Goal: Task Accomplishment & Management: Complete application form

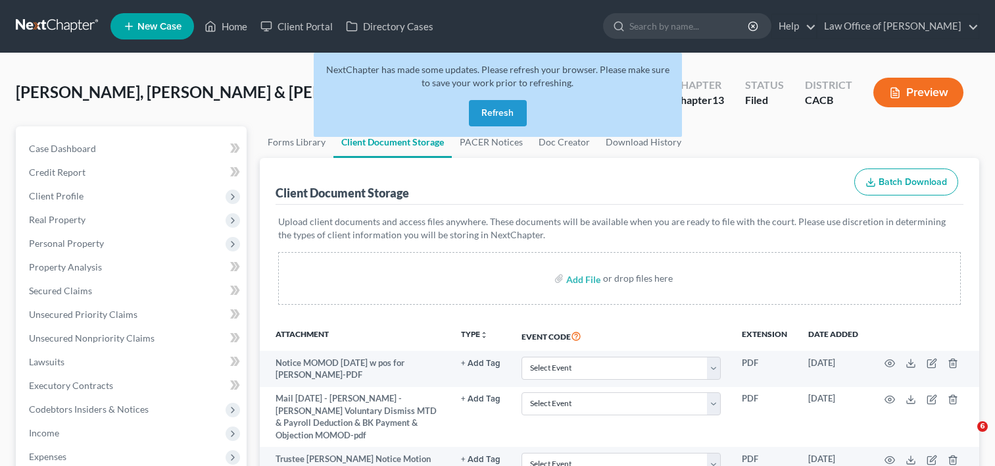
select select "12"
select select "11"
click at [234, 28] on link "Home" at bounding box center [226, 26] width 56 height 24
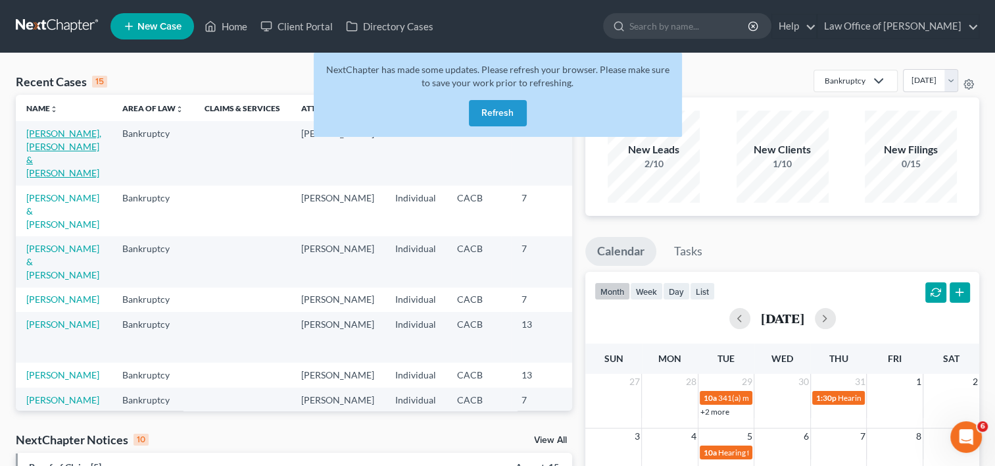
click at [45, 132] on link "[PERSON_NAME], [PERSON_NAME] & [PERSON_NAME]" at bounding box center [63, 153] width 75 height 51
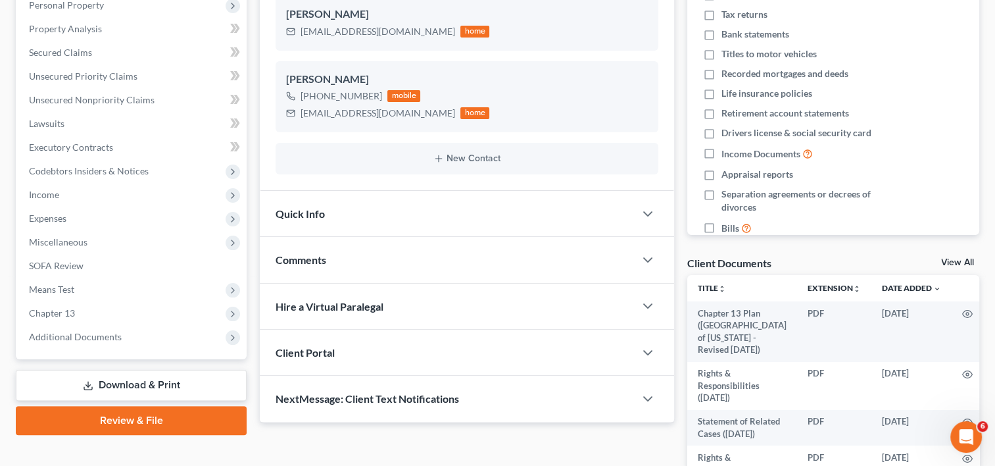
scroll to position [237, 0]
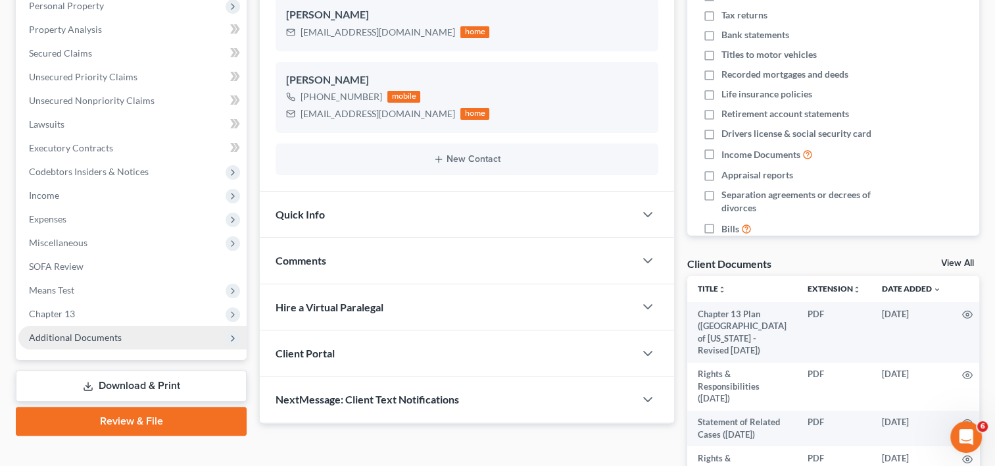
click at [84, 333] on span "Additional Documents" at bounding box center [75, 337] width 93 height 11
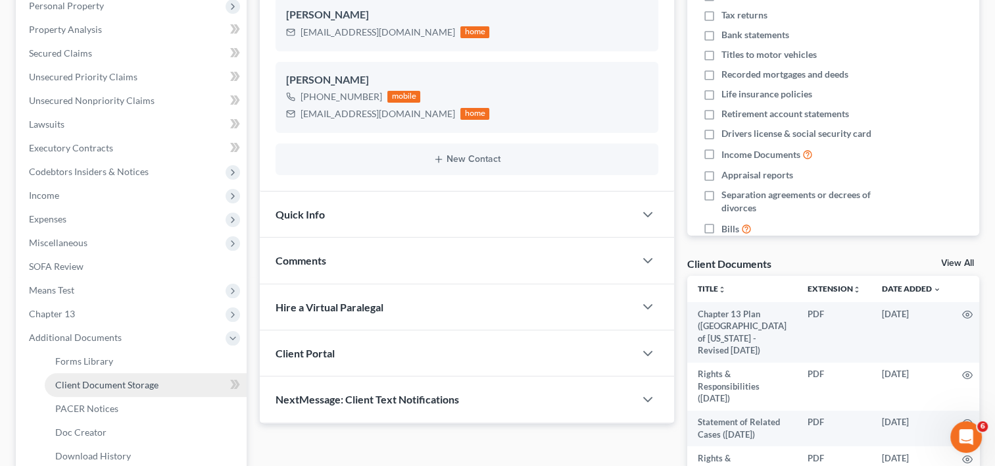
click at [134, 392] on link "Client Document Storage" at bounding box center [146, 385] width 202 height 24
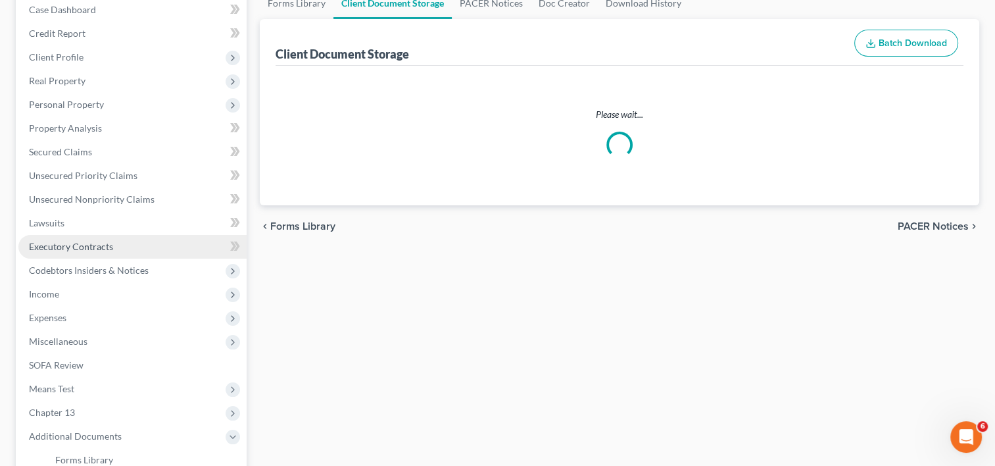
scroll to position [3, 0]
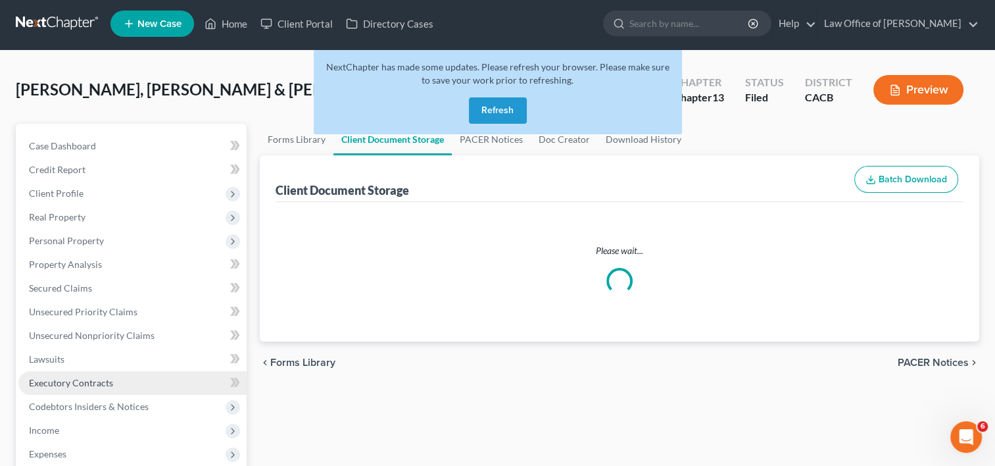
select select "12"
select select "11"
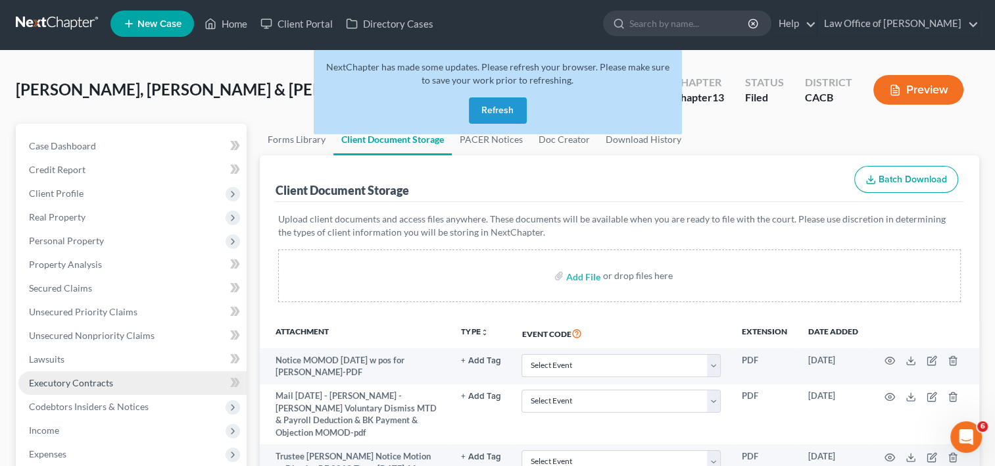
scroll to position [0, 0]
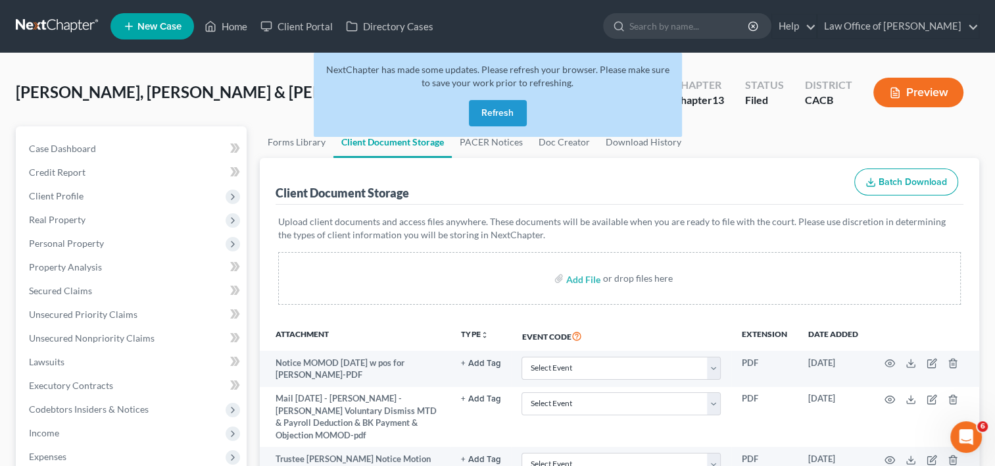
click at [508, 113] on button "Refresh" at bounding box center [498, 113] width 58 height 26
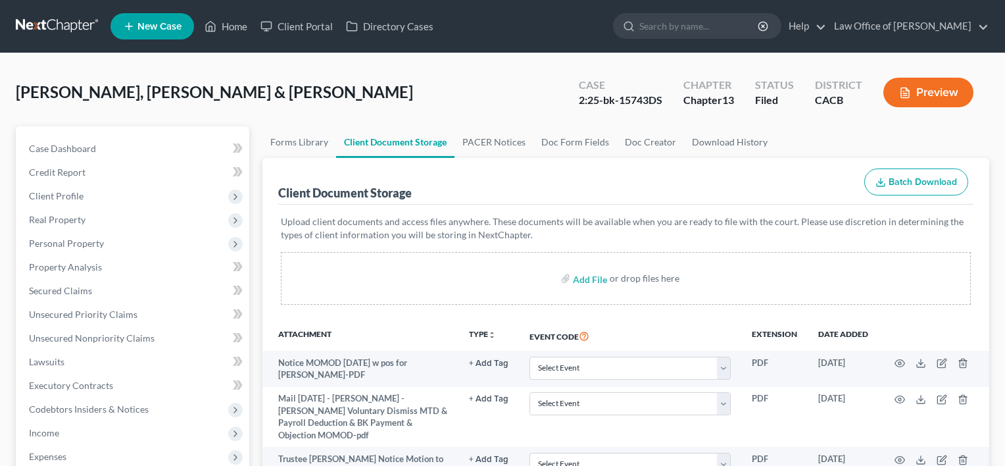
select select "12"
select select "11"
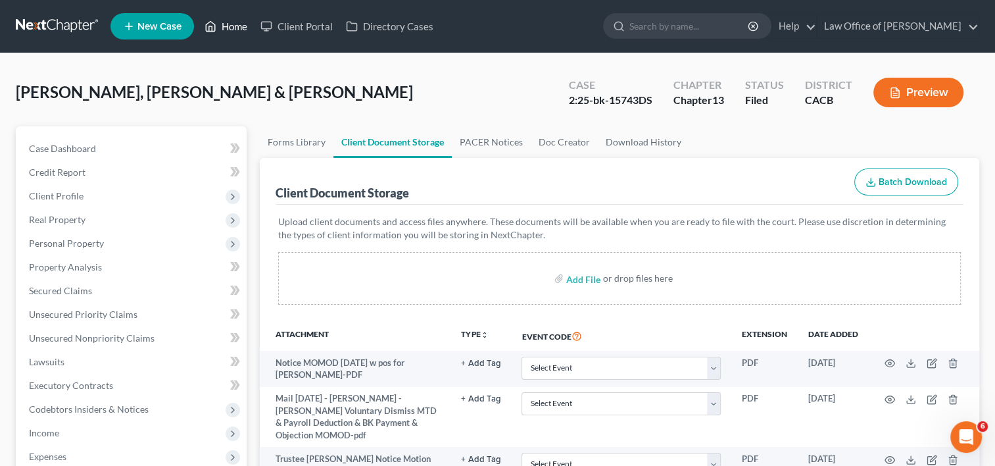
click at [234, 23] on link "Home" at bounding box center [226, 26] width 56 height 24
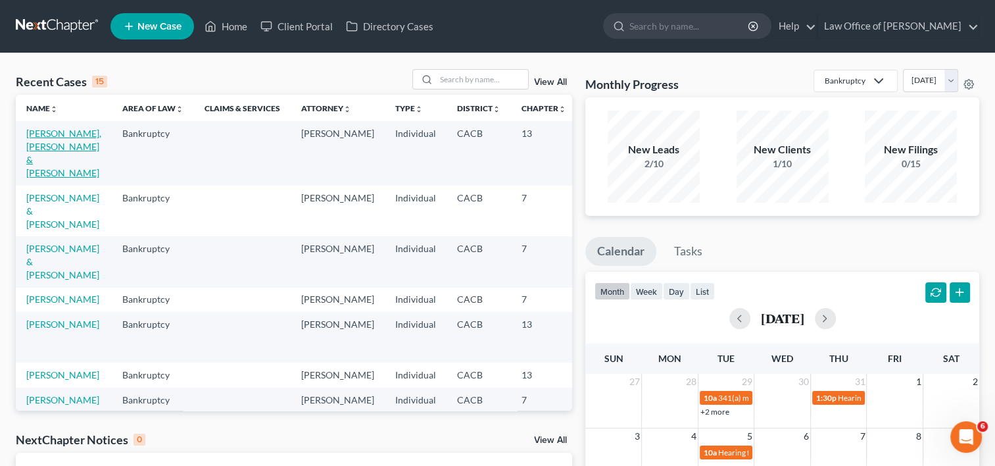
click at [42, 158] on link "[PERSON_NAME], [PERSON_NAME] & [PERSON_NAME]" at bounding box center [63, 153] width 75 height 51
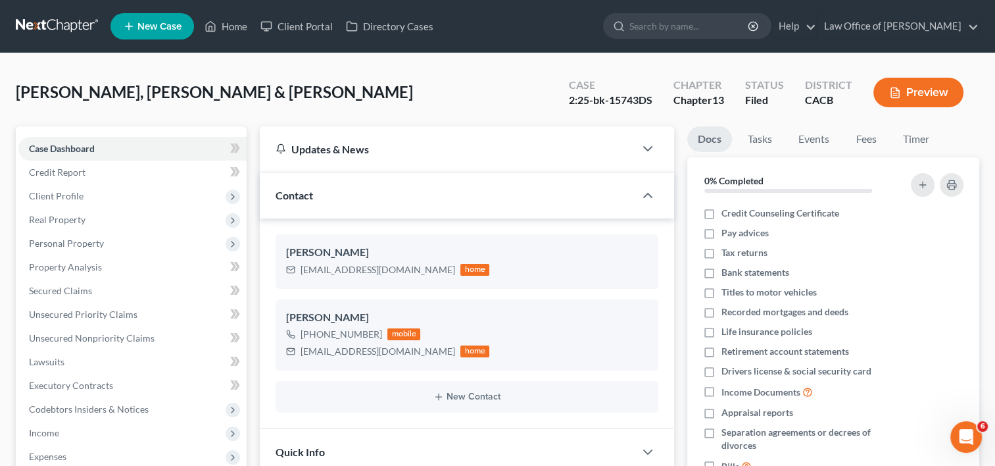
scroll to position [381, 0]
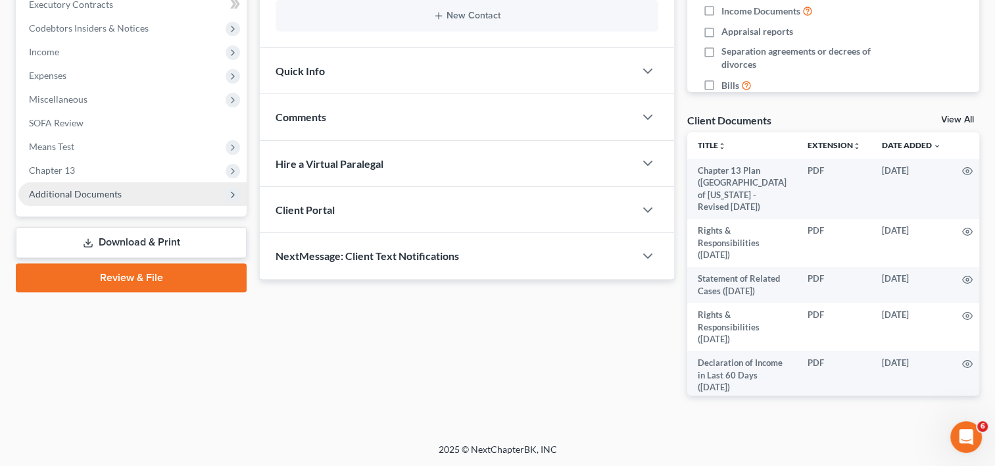
click at [103, 198] on span "Additional Documents" at bounding box center [75, 193] width 93 height 11
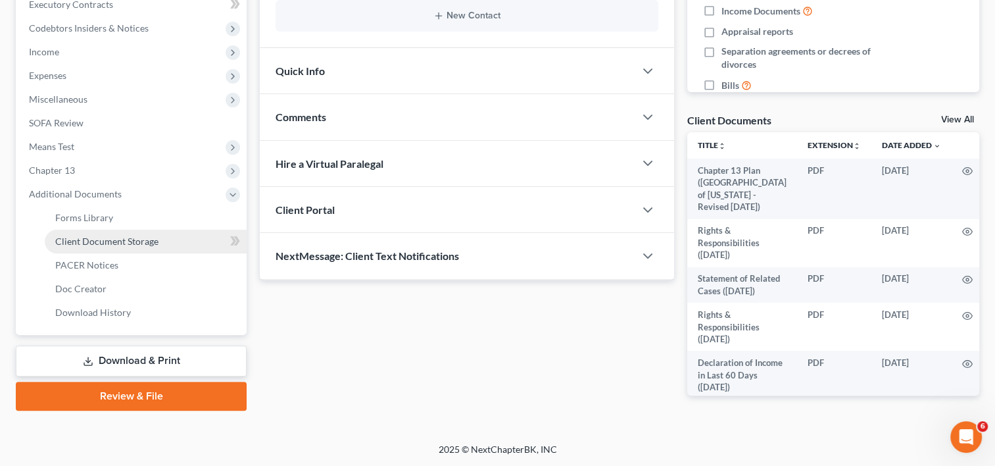
click at [122, 247] on link "Client Document Storage" at bounding box center [146, 242] width 202 height 24
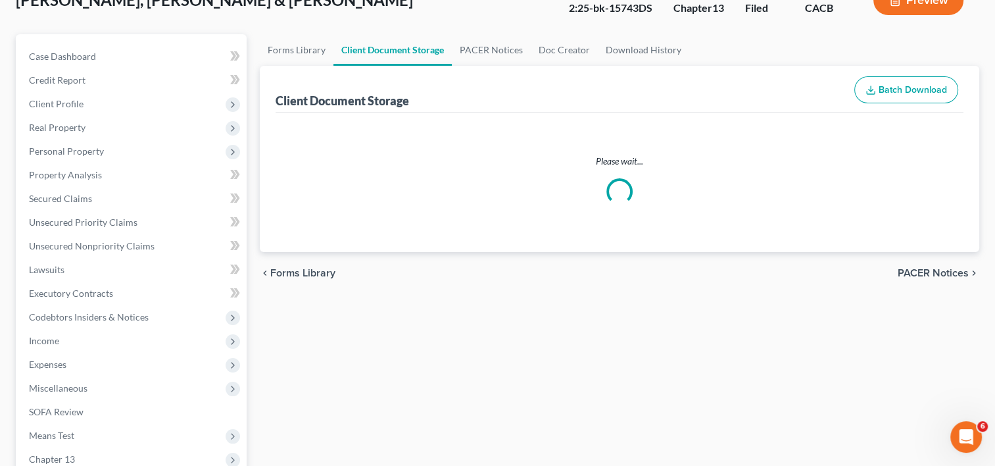
select select "12"
select select "11"
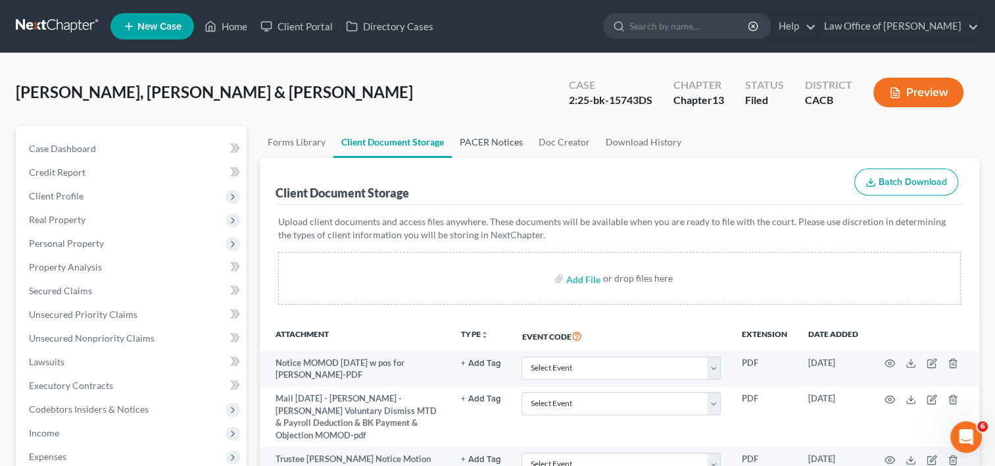
click at [467, 147] on link "PACER Notices" at bounding box center [491, 142] width 79 height 32
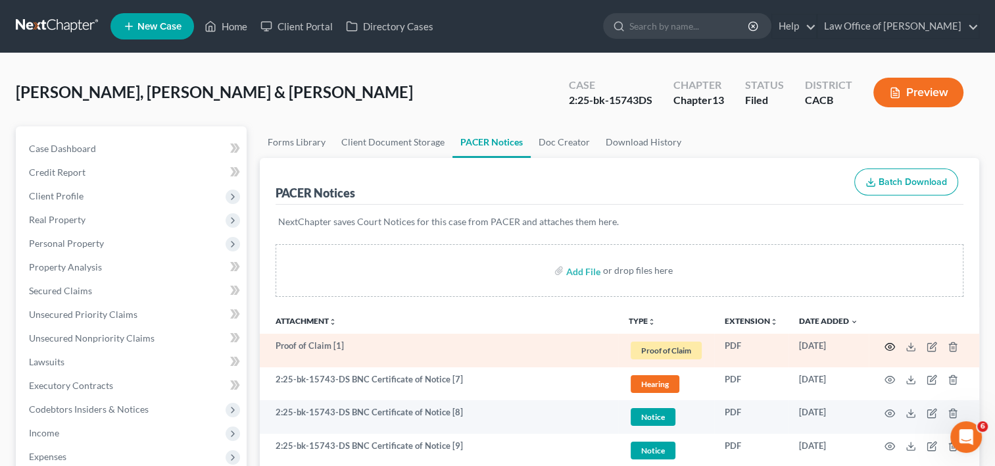
click at [891, 345] on circle "button" at bounding box center [890, 346] width 3 height 3
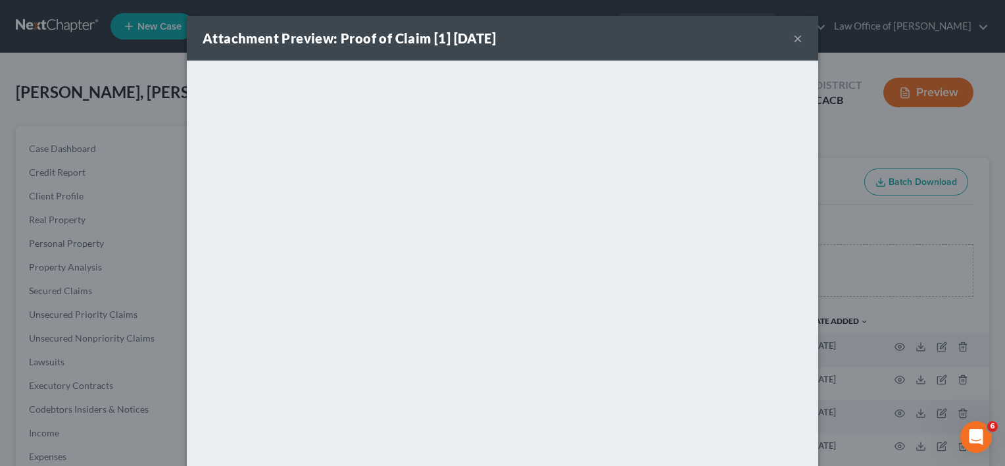
click at [793, 39] on button "×" at bounding box center [797, 38] width 9 height 16
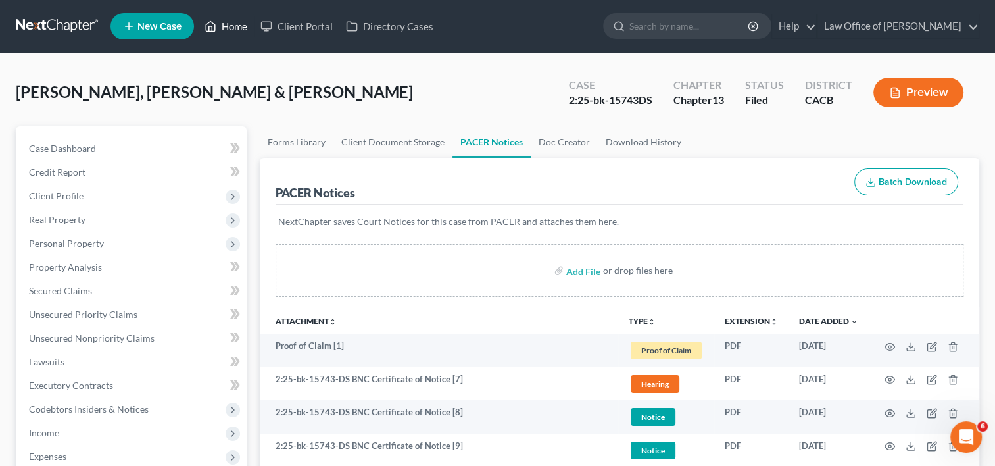
click at [237, 22] on link "Home" at bounding box center [226, 26] width 56 height 24
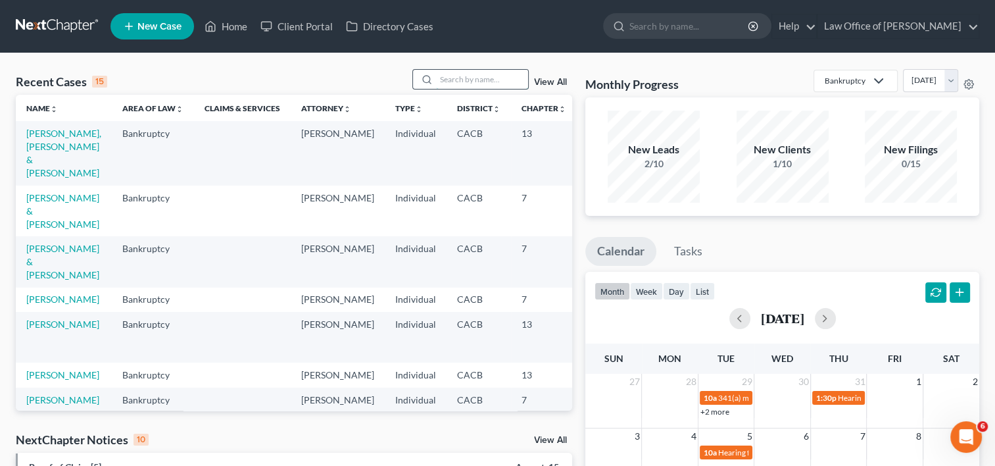
click at [454, 84] on input "search" at bounding box center [482, 79] width 92 height 19
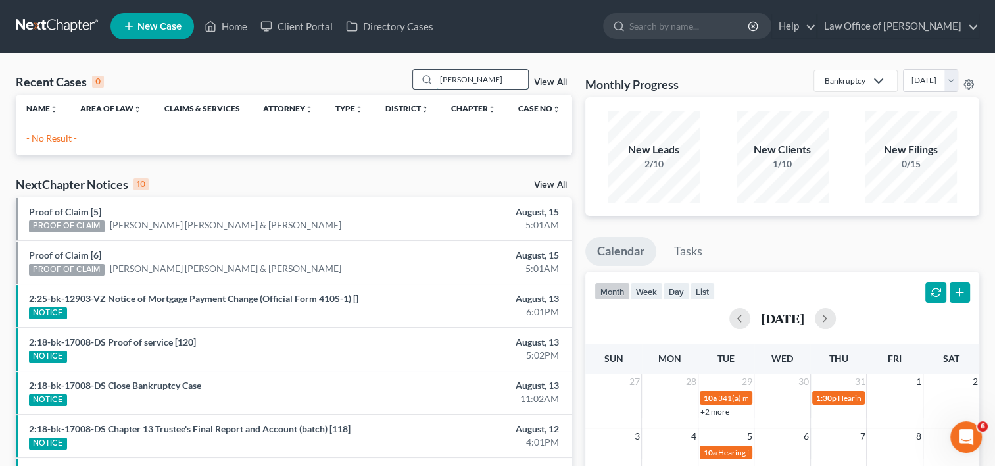
click at [499, 74] on input "[PERSON_NAME]" at bounding box center [482, 79] width 92 height 19
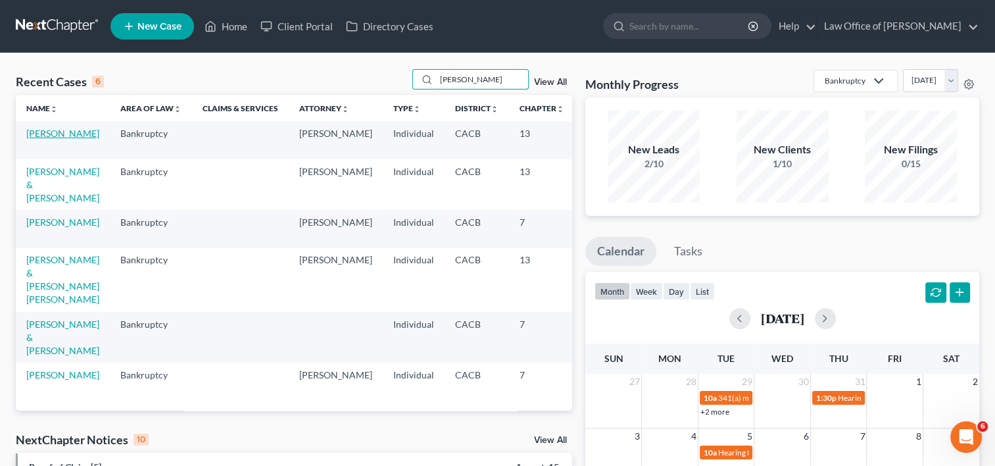
type input "[PERSON_NAME]"
click at [39, 138] on link "[PERSON_NAME]" at bounding box center [62, 133] width 73 height 11
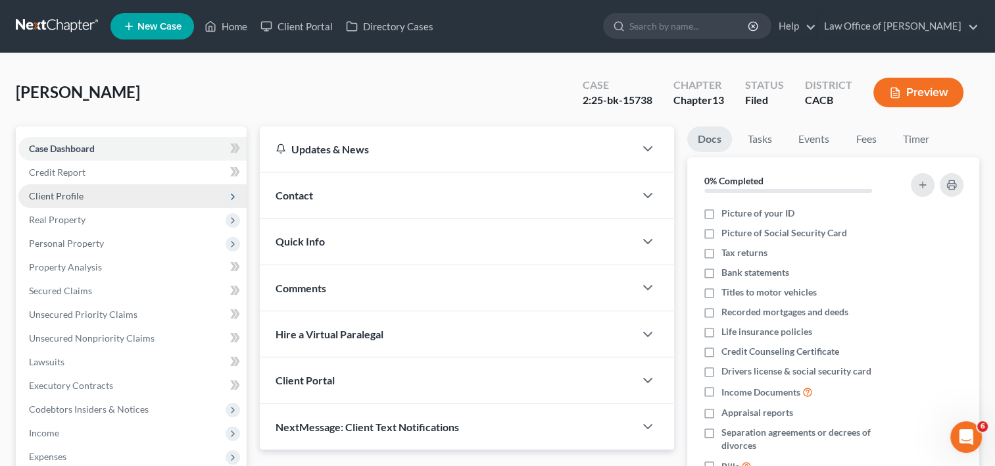
click at [80, 195] on span "Client Profile" at bounding box center [56, 195] width 55 height 11
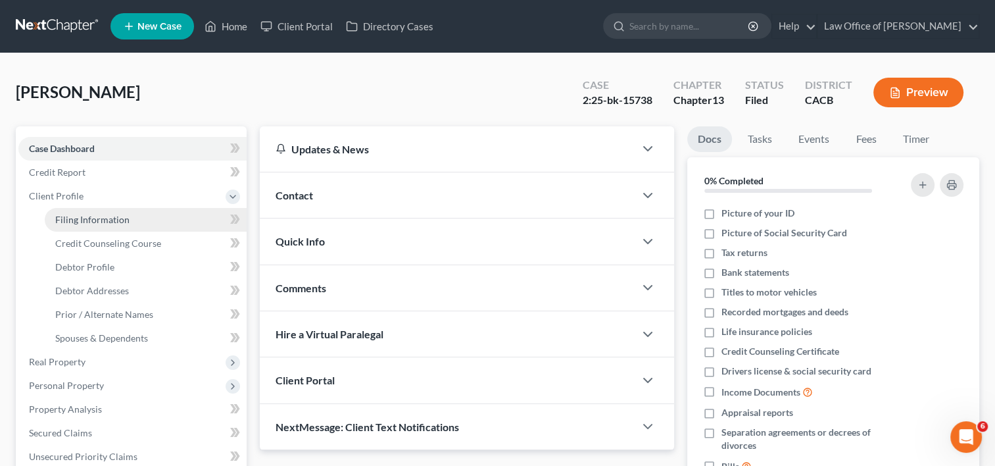
click at [86, 214] on span "Filing Information" at bounding box center [92, 219] width 74 height 11
select select "1"
select select "0"
select select "3"
select select "4"
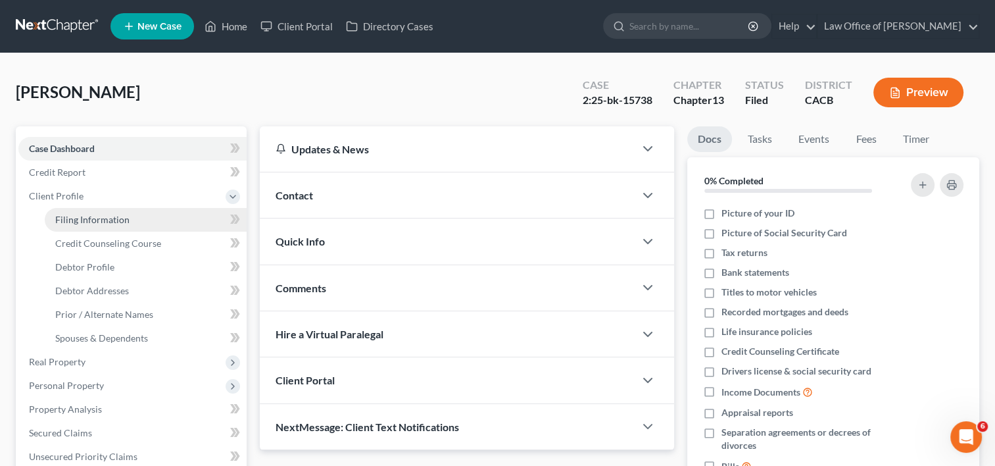
select select "0"
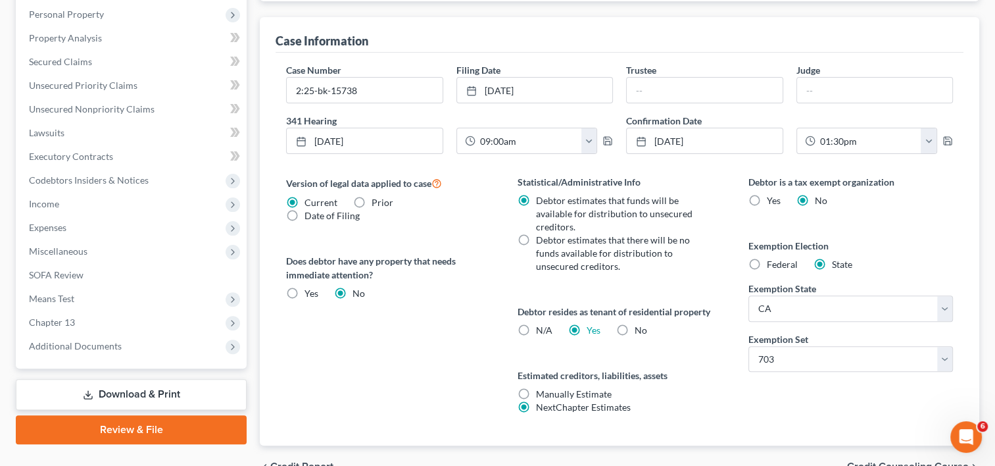
scroll to position [441, 0]
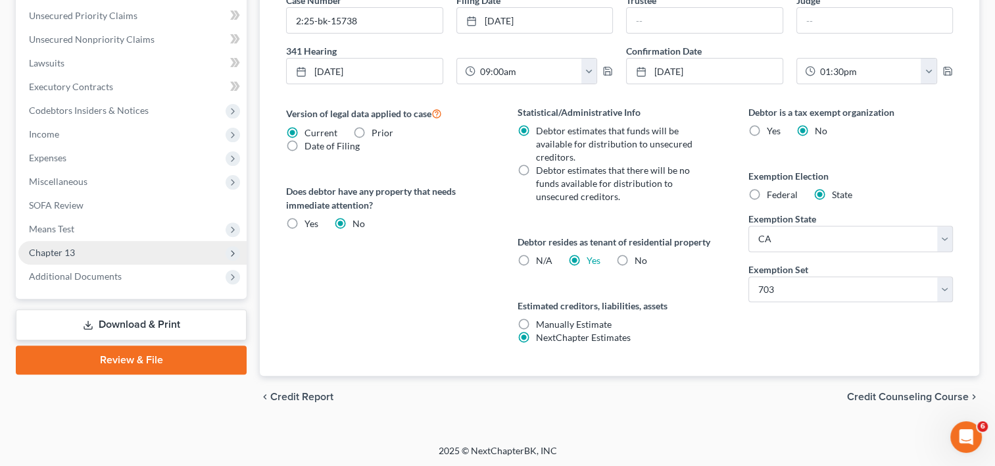
click at [66, 254] on span "Chapter 13" at bounding box center [52, 252] width 46 height 11
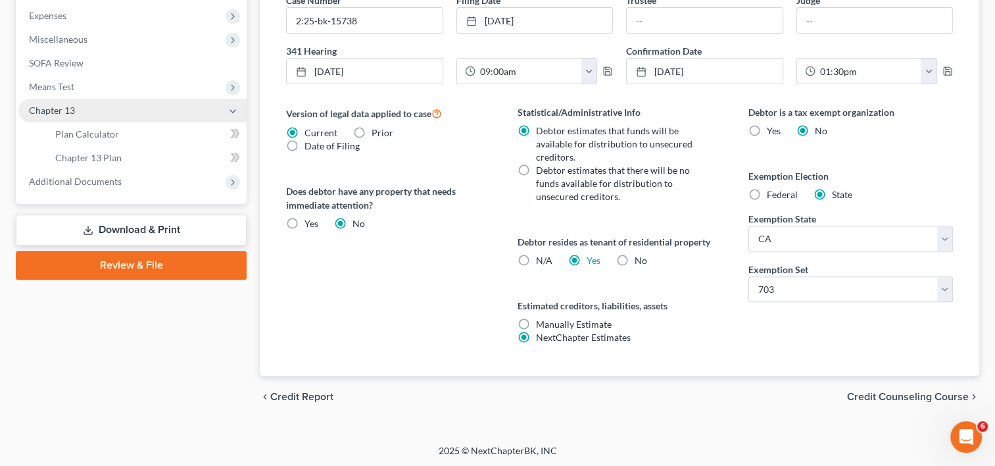
scroll to position [299, 0]
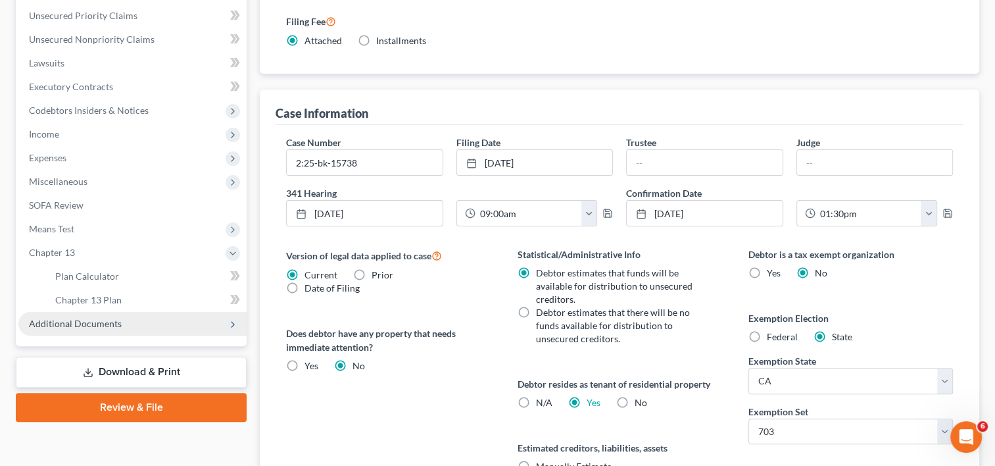
click at [92, 324] on span "Additional Documents" at bounding box center [75, 323] width 93 height 11
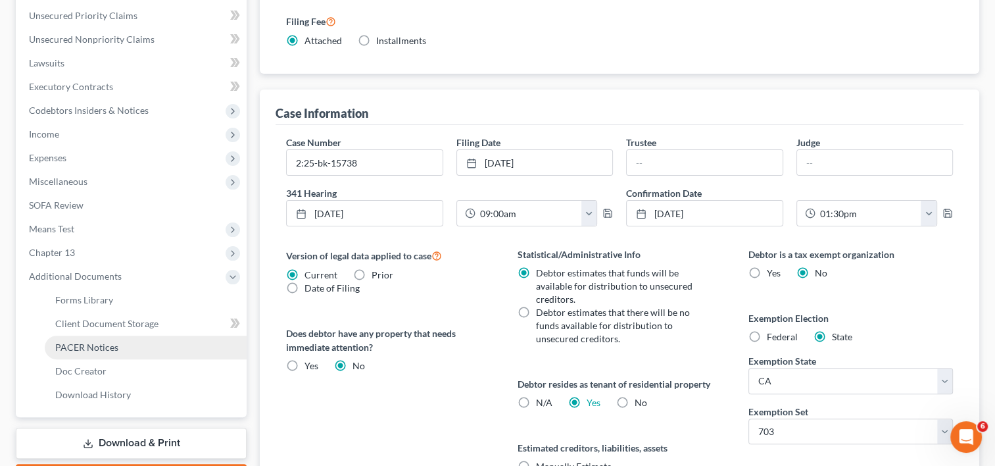
click at [114, 351] on span "PACER Notices" at bounding box center [86, 346] width 63 height 11
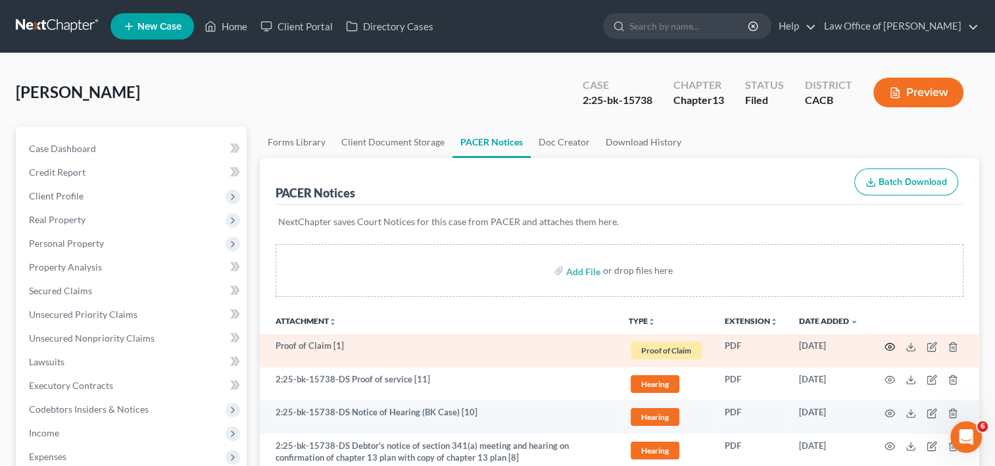
click at [887, 343] on icon "button" at bounding box center [890, 346] width 10 height 7
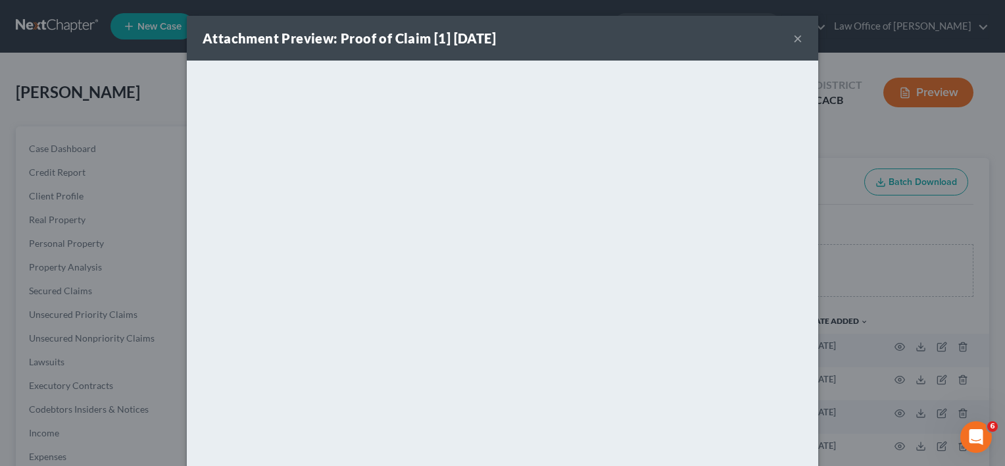
click at [793, 34] on button "×" at bounding box center [797, 38] width 9 height 16
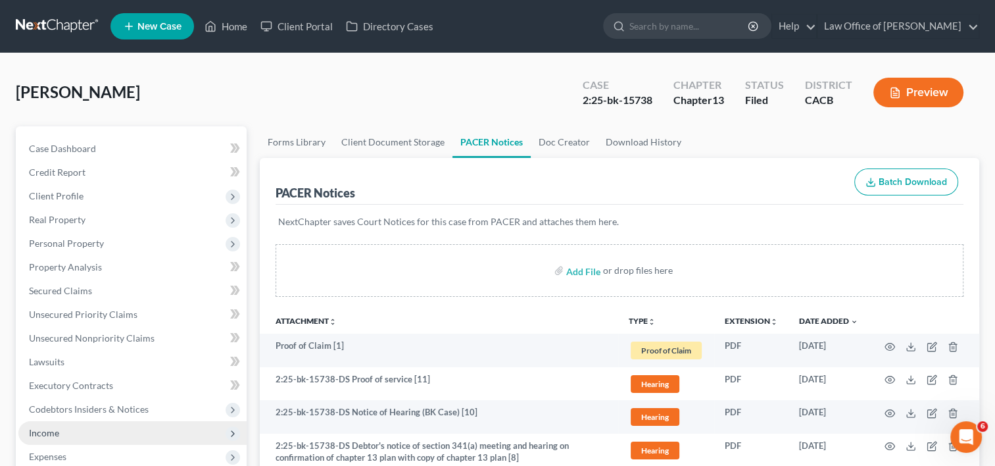
click at [61, 429] on span "Income" at bounding box center [132, 433] width 228 height 24
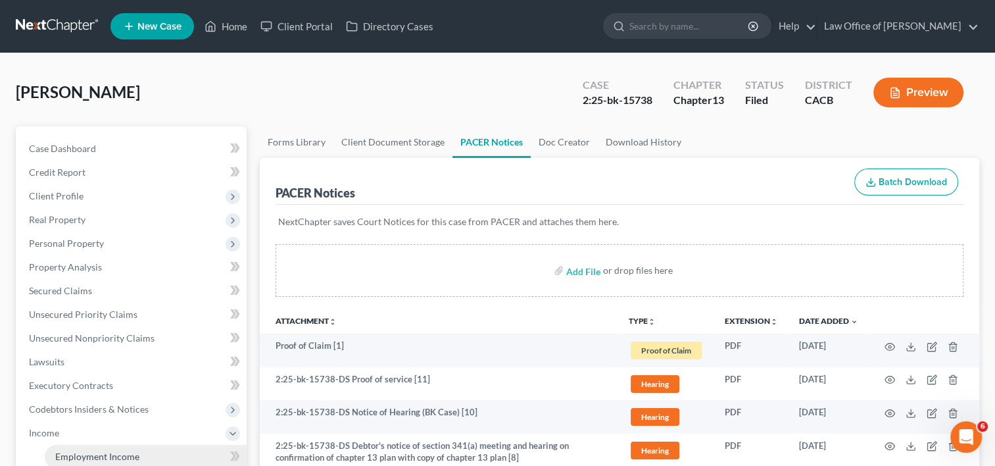
click at [100, 460] on span "Employment Income" at bounding box center [97, 456] width 84 height 11
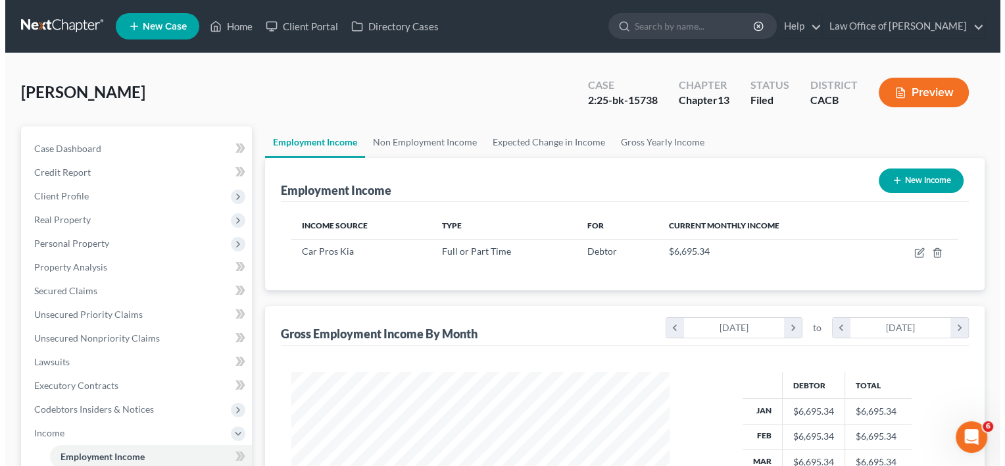
scroll to position [234, 405]
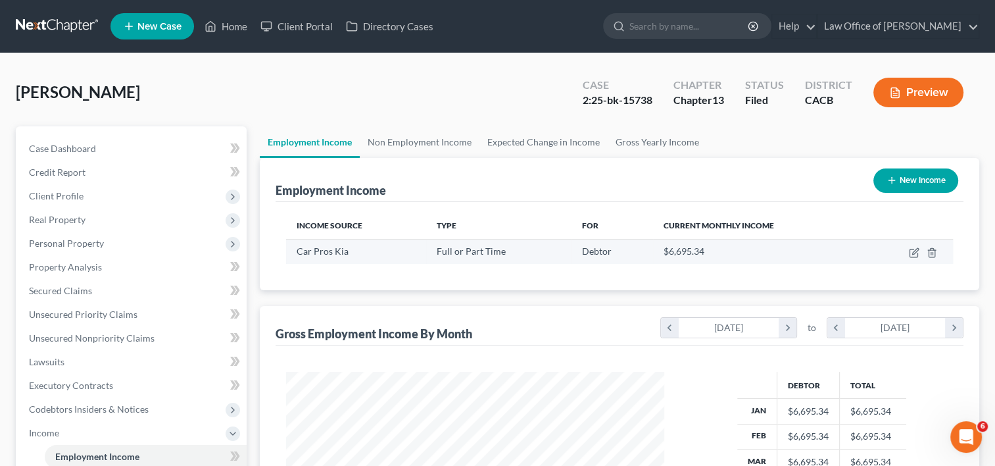
click at [920, 255] on td at bounding box center [909, 251] width 88 height 25
click at [916, 253] on icon "button" at bounding box center [914, 252] width 11 height 11
select select "0"
select select "4"
select select "0"
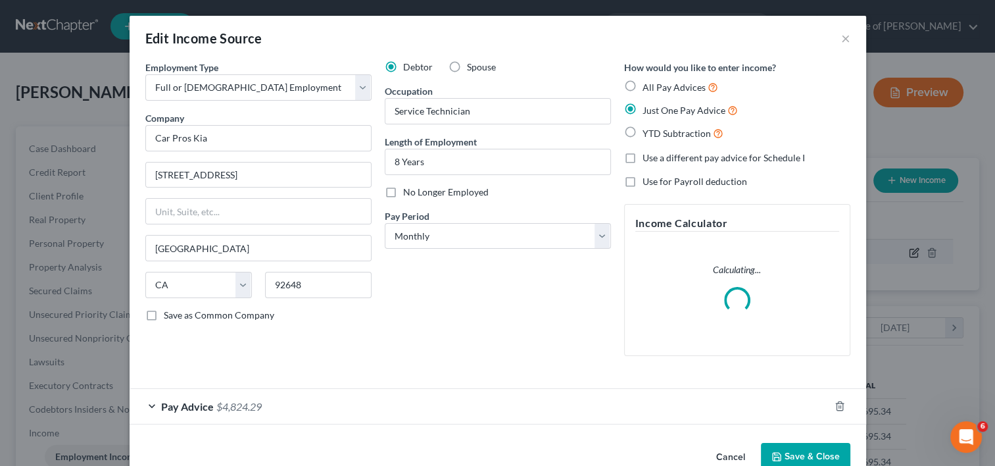
scroll to position [234, 408]
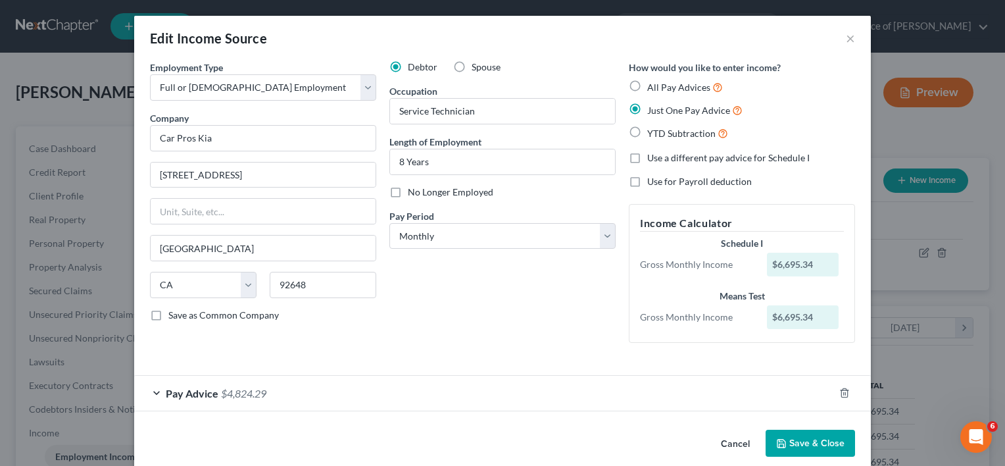
click at [802, 445] on button "Save & Close" at bounding box center [810, 444] width 89 height 28
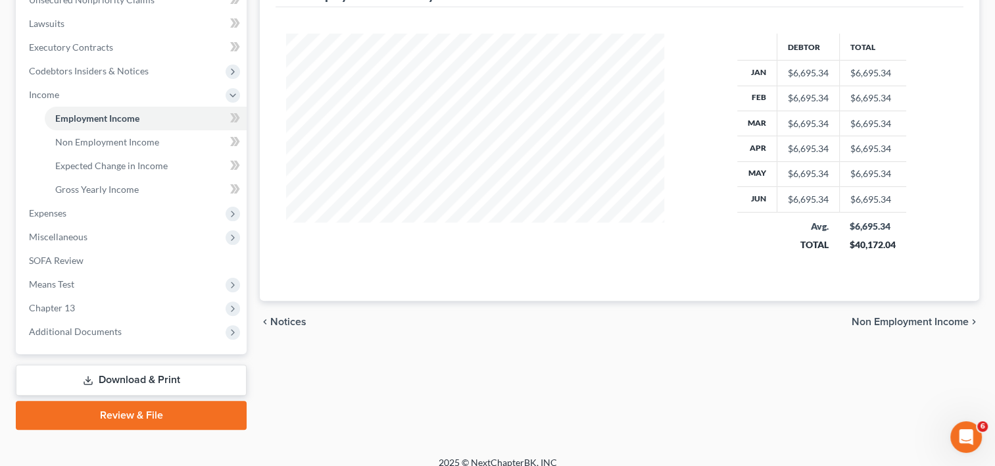
scroll to position [351, 0]
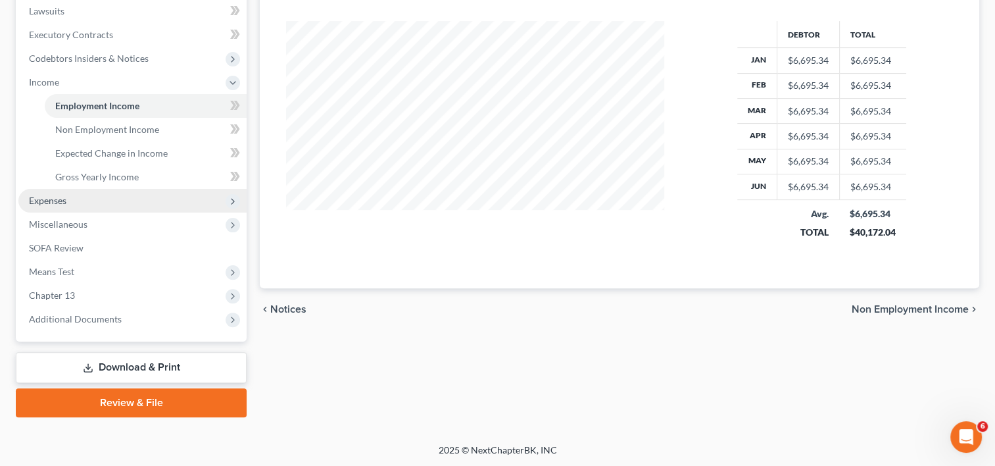
click at [60, 191] on span "Expenses" at bounding box center [132, 201] width 228 height 24
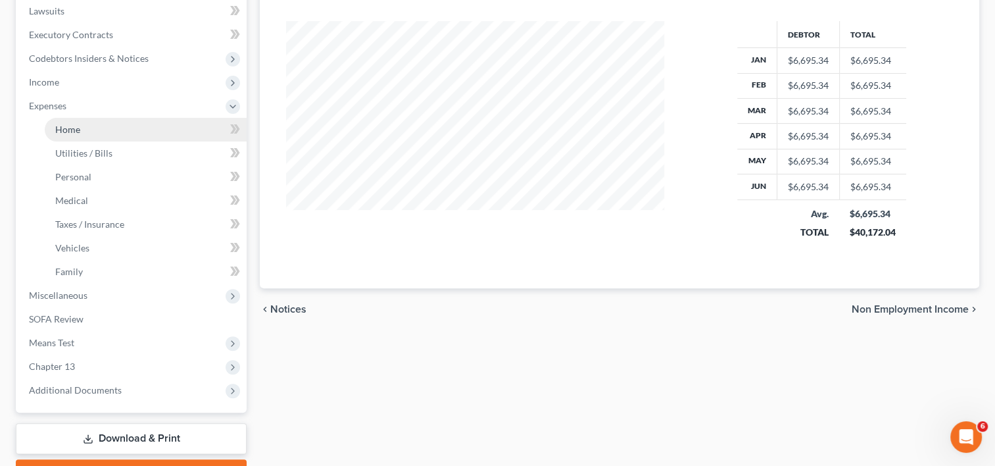
click at [70, 121] on link "Home" at bounding box center [146, 130] width 202 height 24
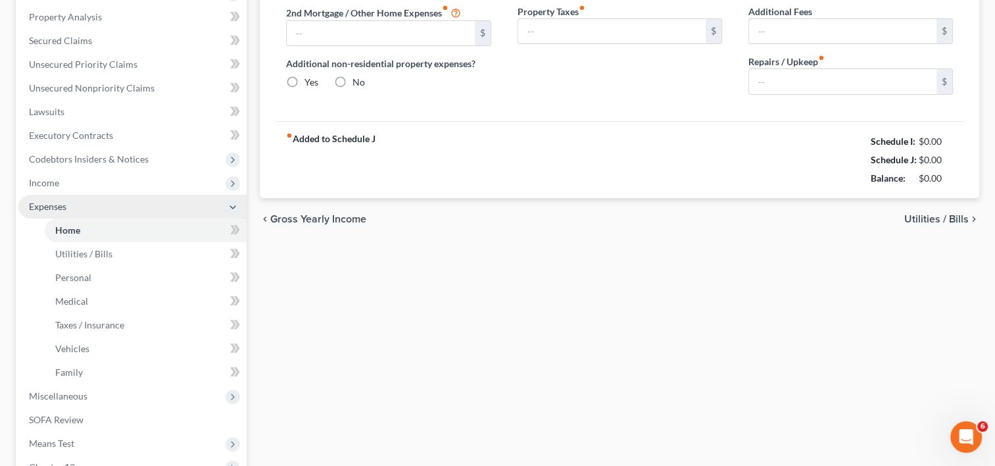
type input "1,500.00"
type input "0.00"
radio input "true"
type input "0.00"
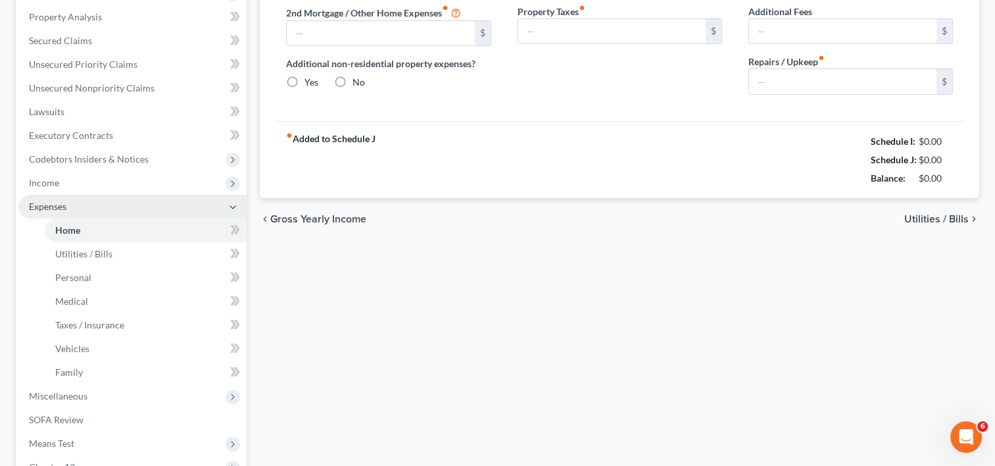
type input "0.00"
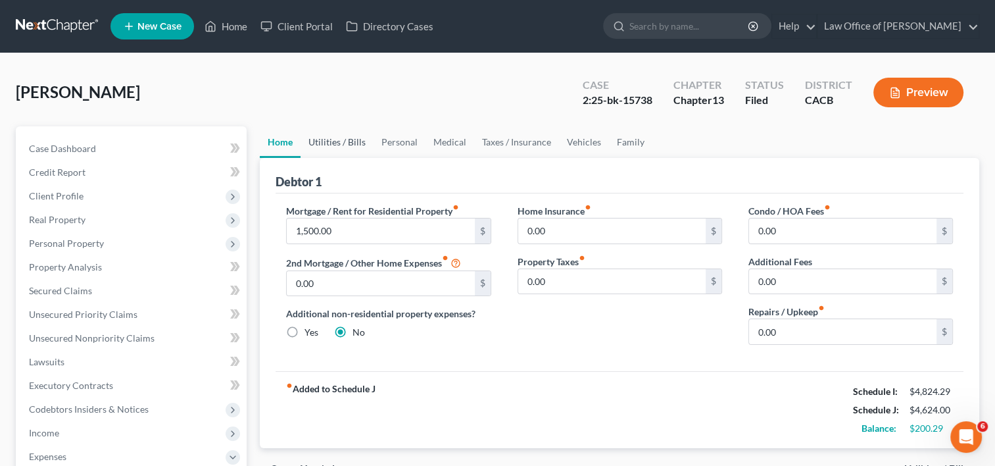
click at [337, 137] on link "Utilities / Bills" at bounding box center [337, 142] width 73 height 32
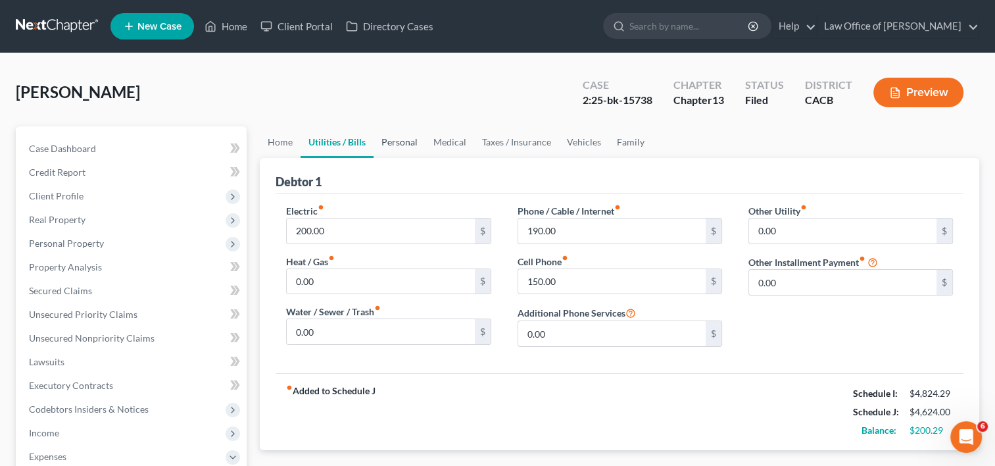
click at [397, 143] on link "Personal" at bounding box center [400, 142] width 52 height 32
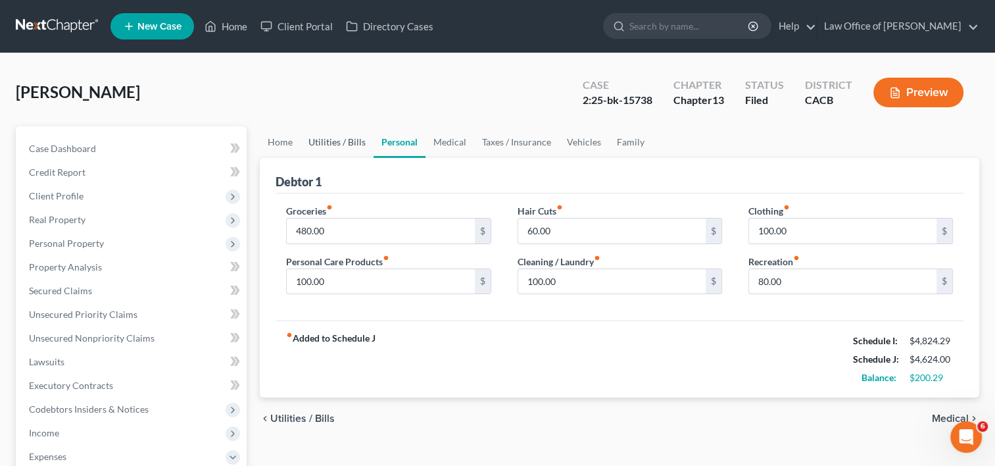
click at [335, 141] on link "Utilities / Bills" at bounding box center [337, 142] width 73 height 32
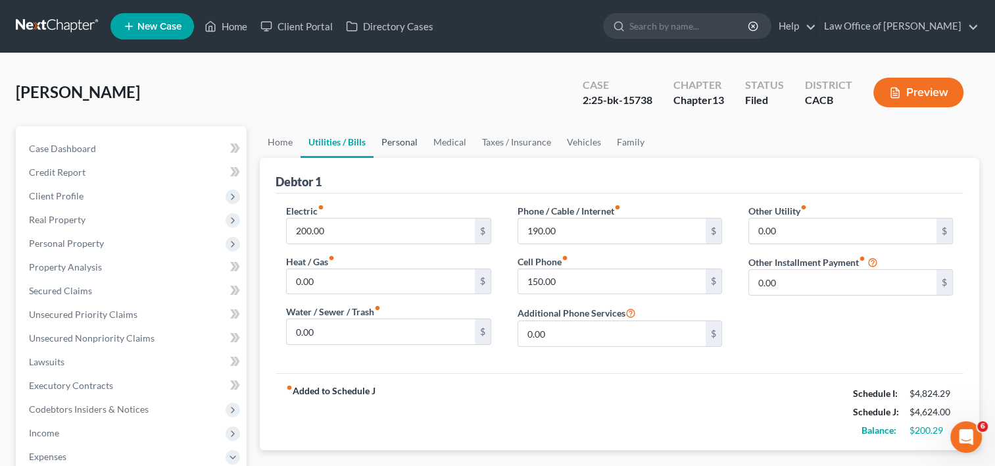
click at [418, 139] on link "Personal" at bounding box center [400, 142] width 52 height 32
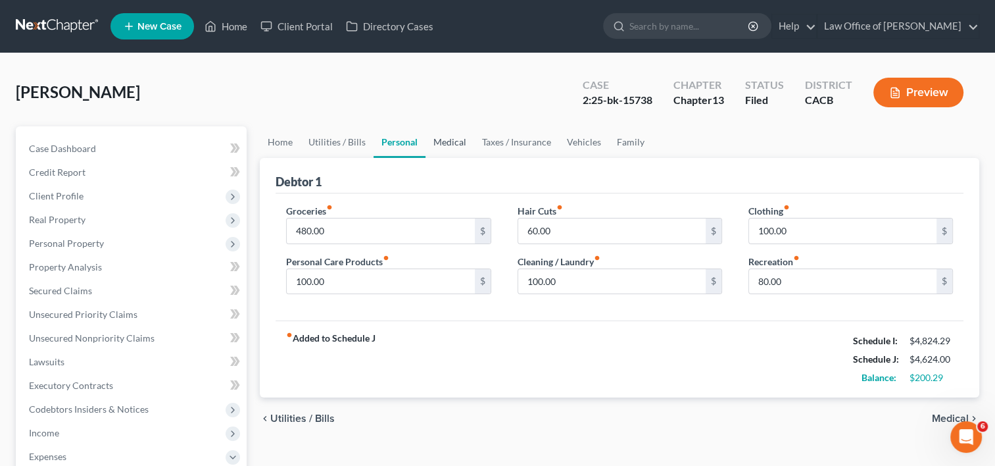
click at [456, 141] on link "Medical" at bounding box center [450, 142] width 49 height 32
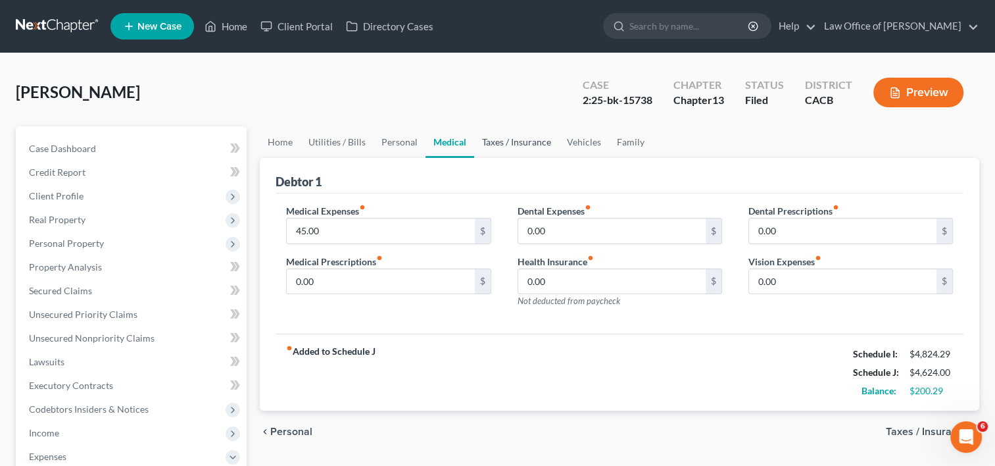
click at [501, 140] on link "Taxes / Insurance" at bounding box center [516, 142] width 85 height 32
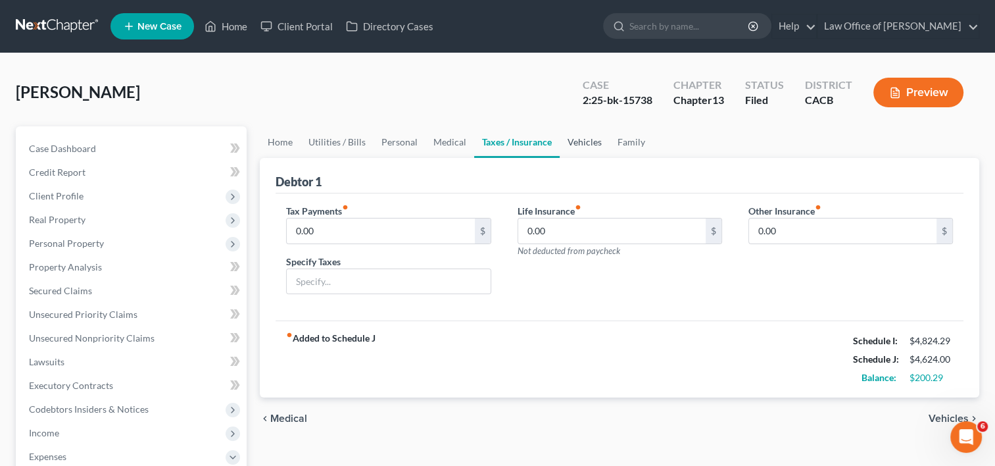
click at [584, 136] on link "Vehicles" at bounding box center [585, 142] width 50 height 32
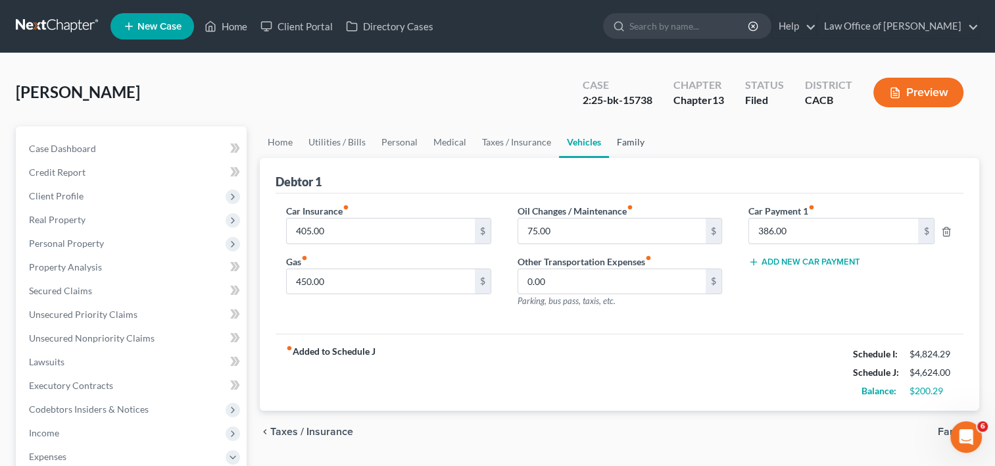
click at [629, 150] on link "Family" at bounding box center [630, 142] width 43 height 32
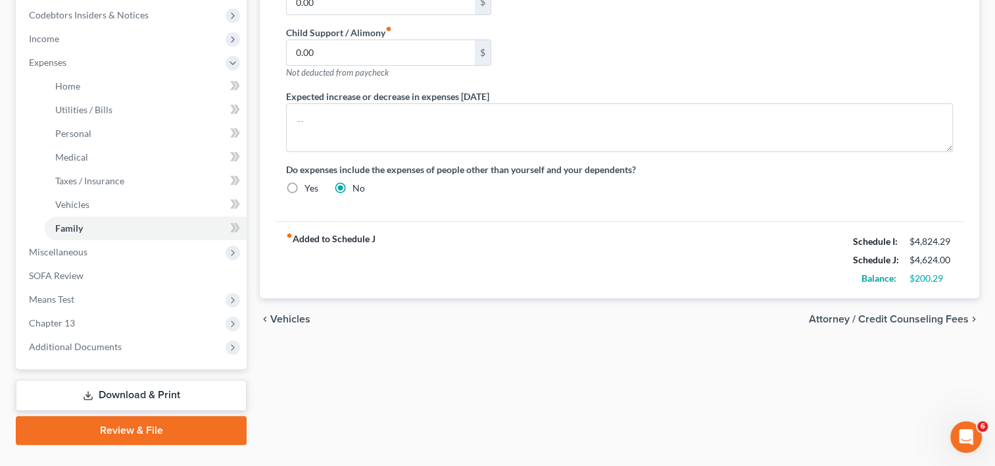
scroll to position [422, 0]
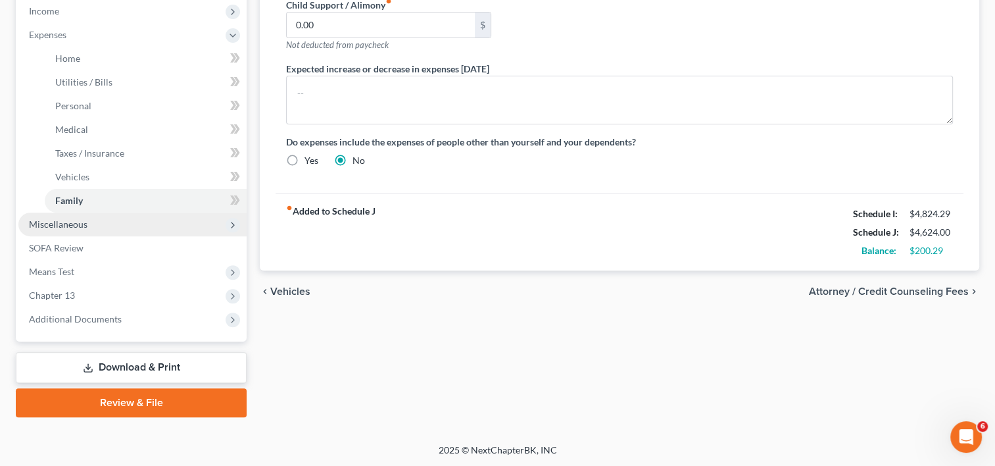
click at [72, 226] on span "Miscellaneous" at bounding box center [58, 223] width 59 height 11
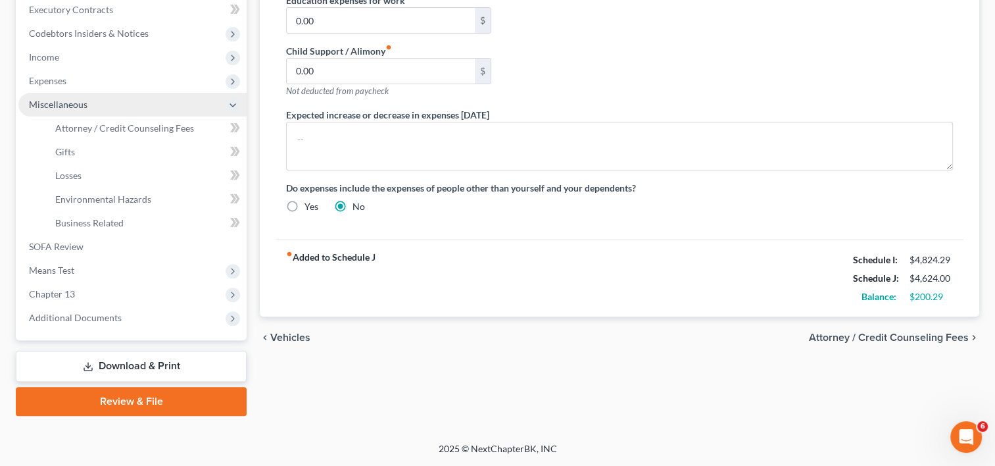
scroll to position [374, 0]
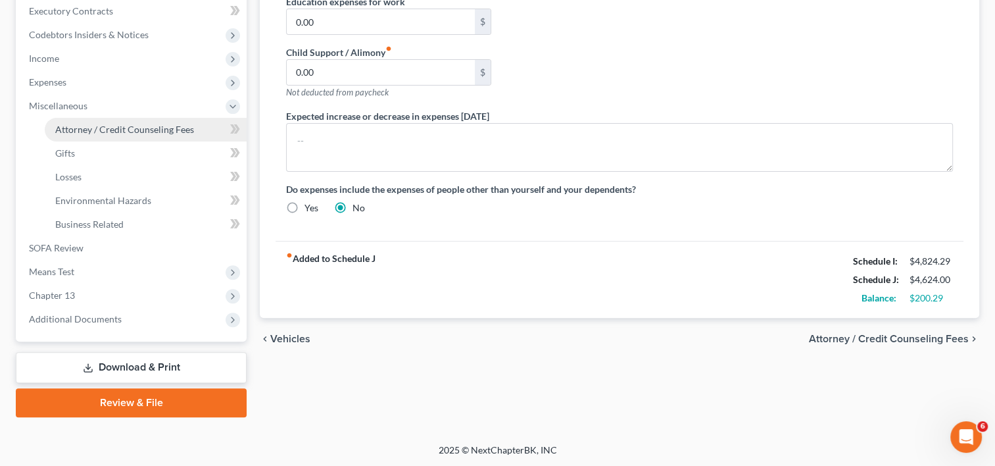
click at [151, 126] on span "Attorney / Credit Counseling Fees" at bounding box center [124, 129] width 139 height 11
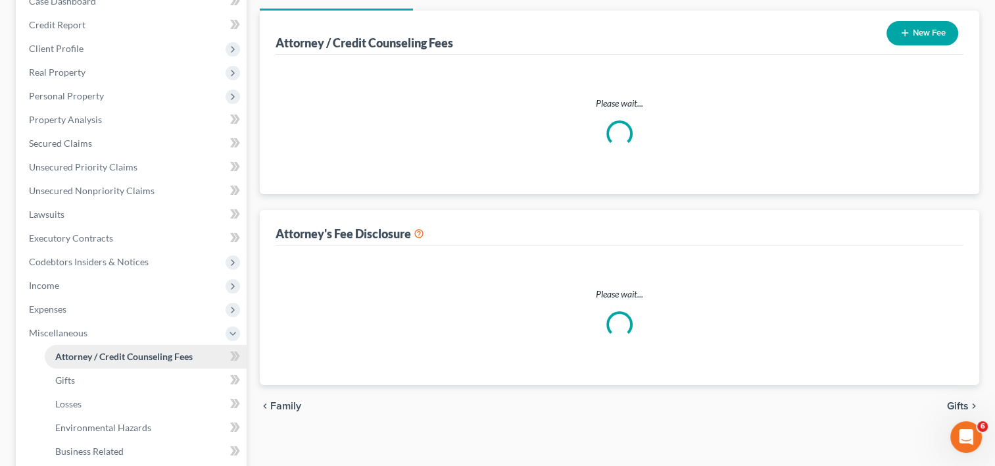
select select "0"
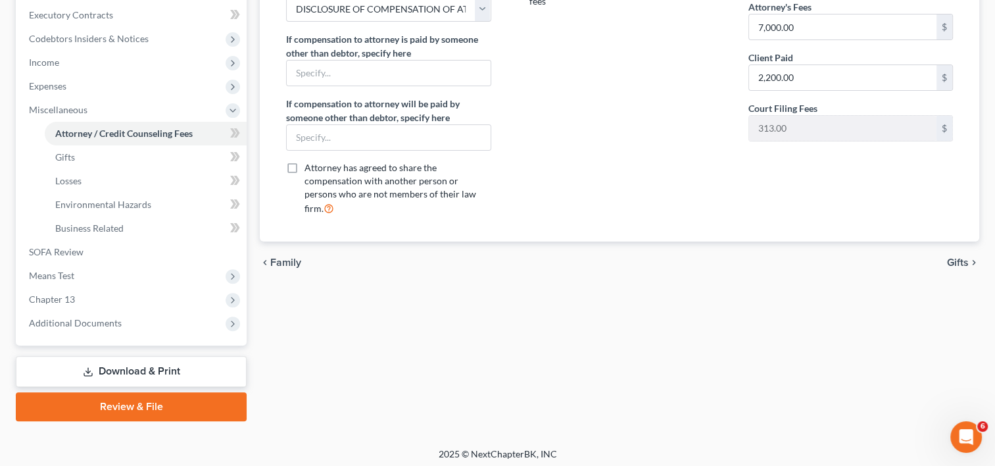
scroll to position [374, 0]
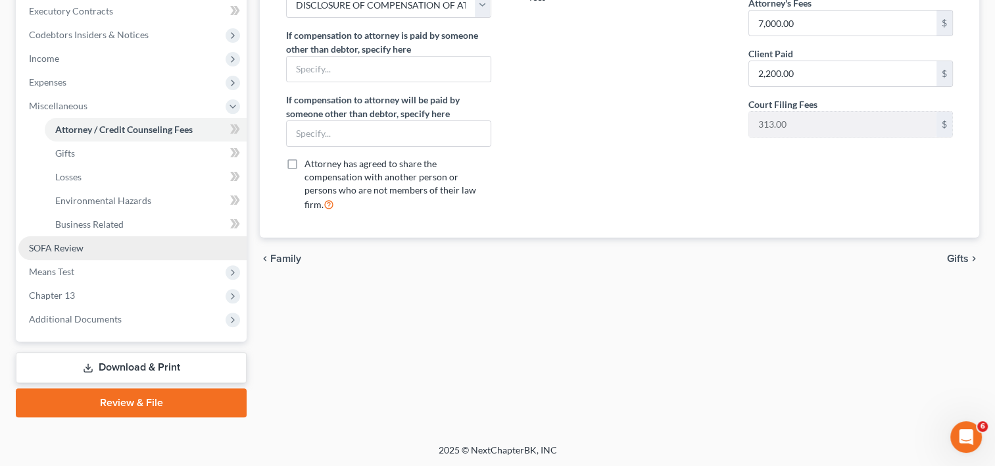
click at [87, 248] on link "SOFA Review" at bounding box center [132, 248] width 228 height 24
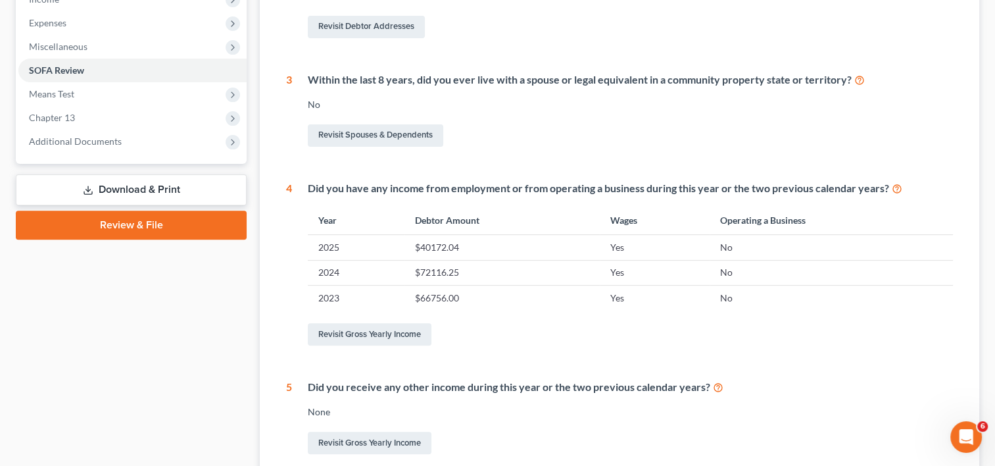
scroll to position [432, 0]
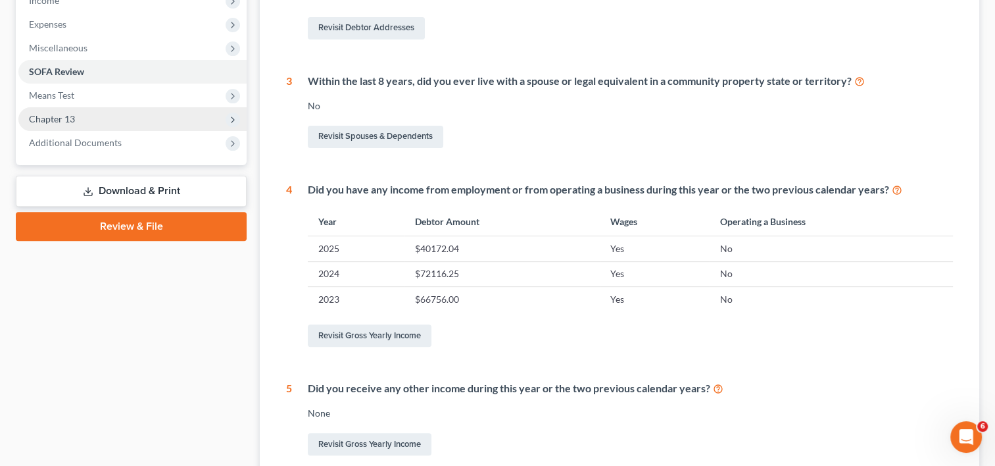
click at [64, 122] on span "Chapter 13" at bounding box center [52, 118] width 46 height 11
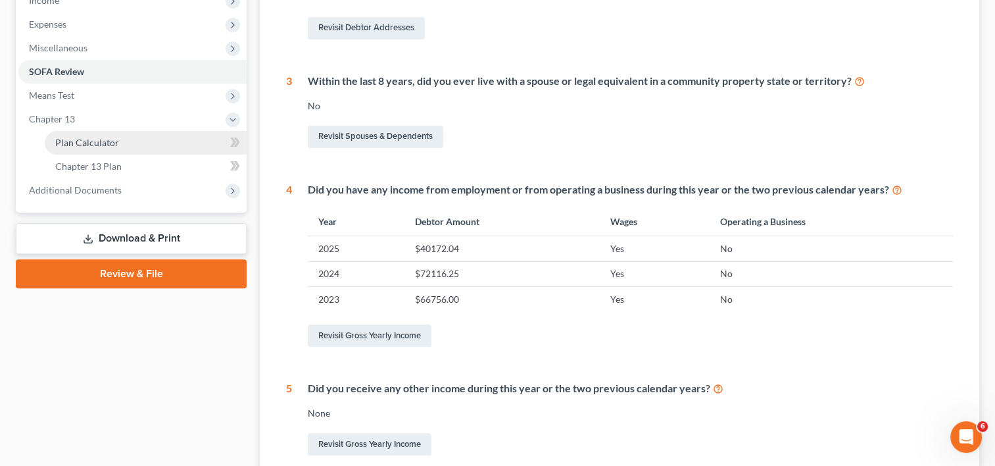
click at [94, 139] on span "Plan Calculator" at bounding box center [87, 142] width 64 height 11
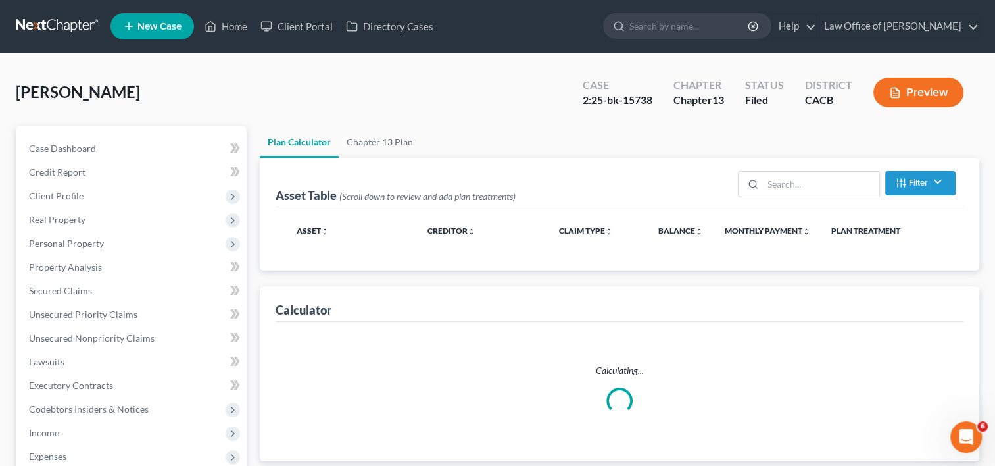
select select "59"
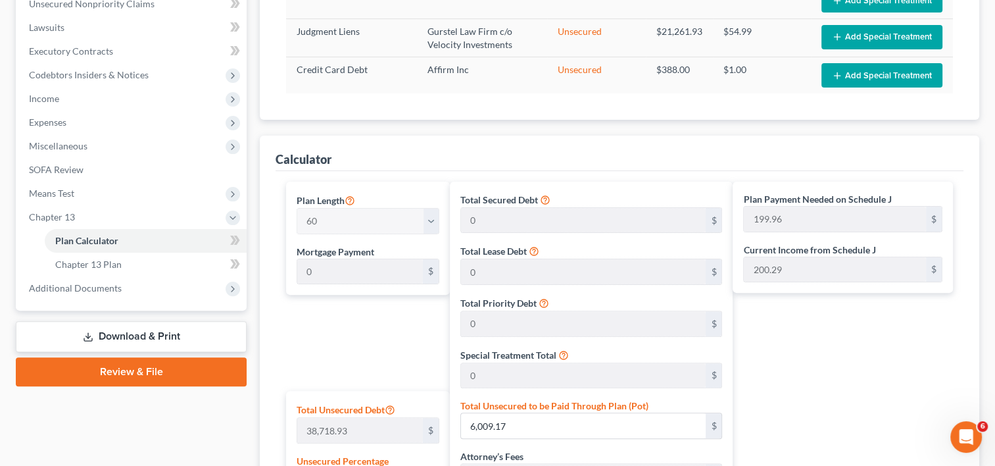
scroll to position [332, 0]
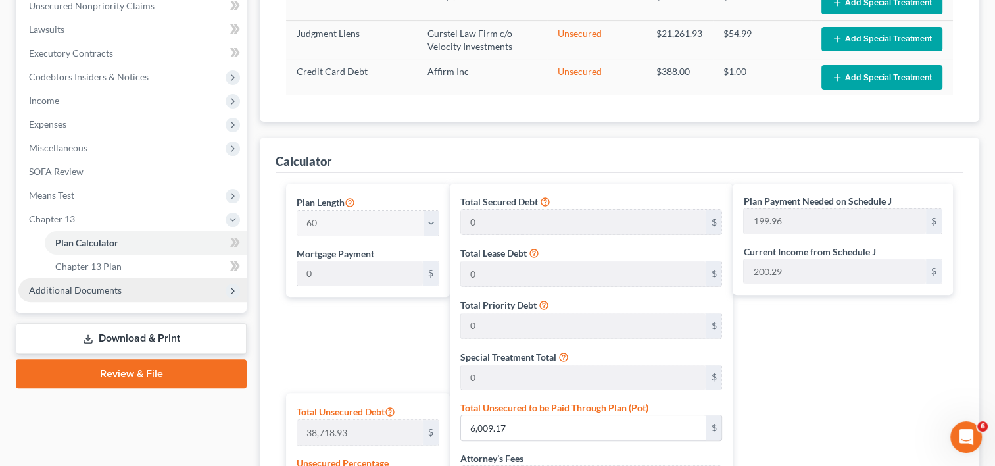
click at [61, 292] on span "Additional Documents" at bounding box center [75, 289] width 93 height 11
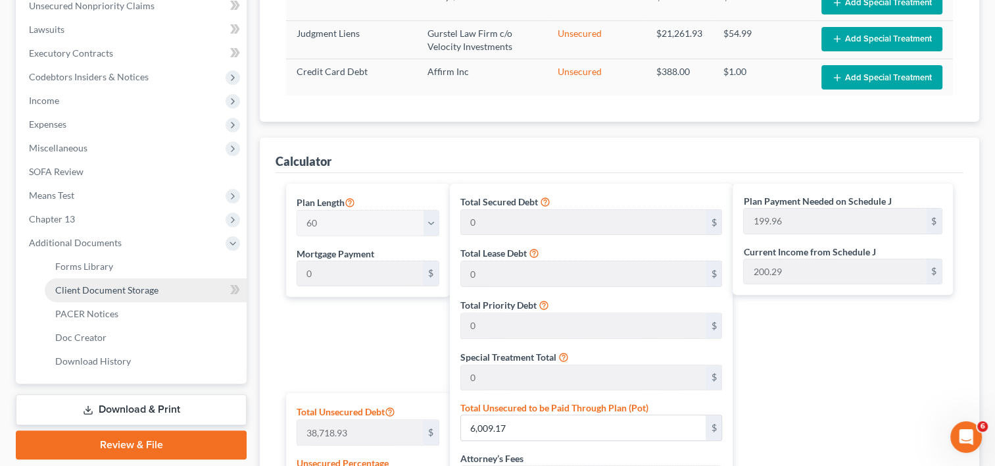
click at [107, 287] on span "Client Document Storage" at bounding box center [106, 289] width 103 height 11
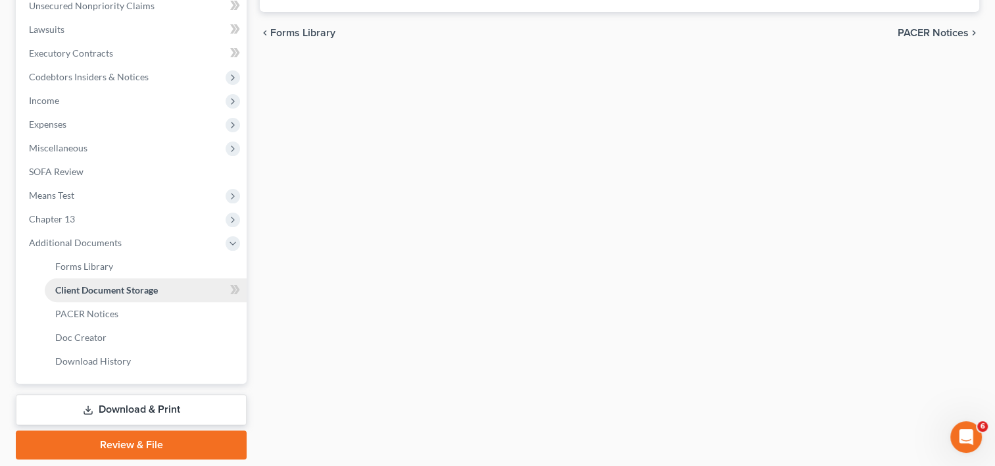
scroll to position [305, 0]
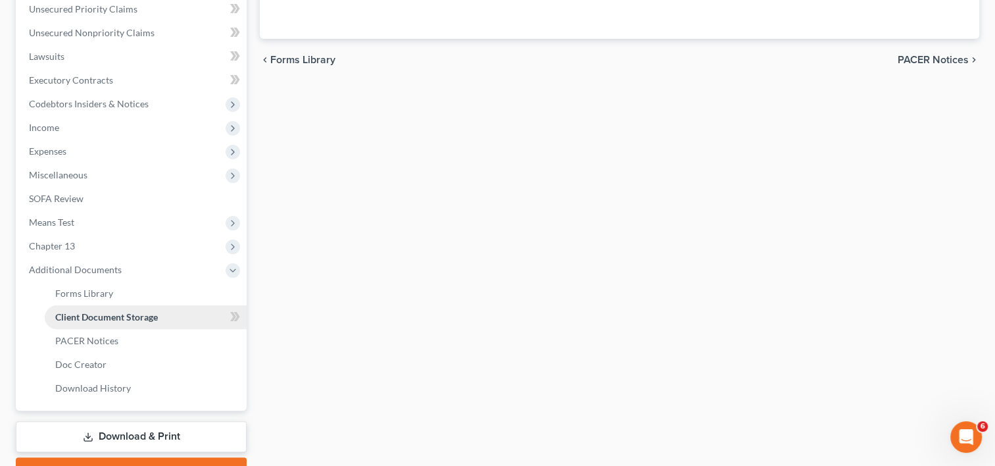
select select "52"
select select "53"
select select "56"
select select "60"
select select "33"
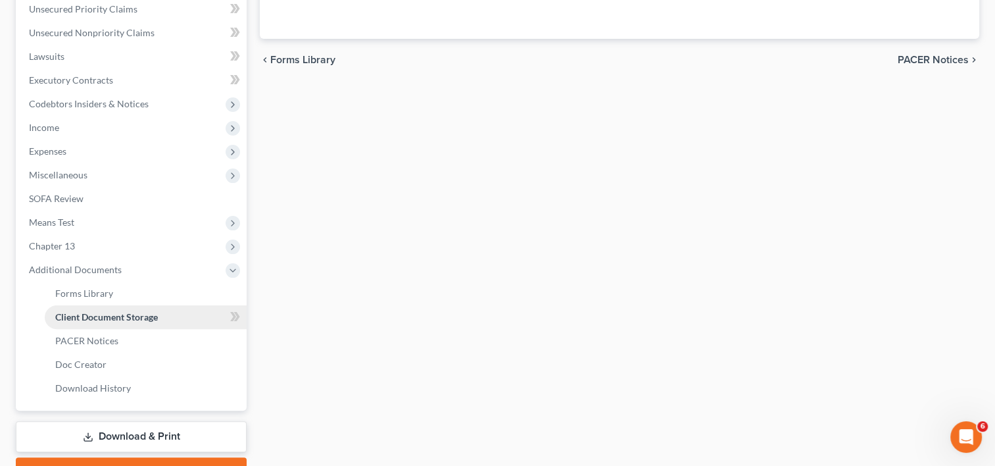
select select "57"
select select "65"
select select "59"
select select "19"
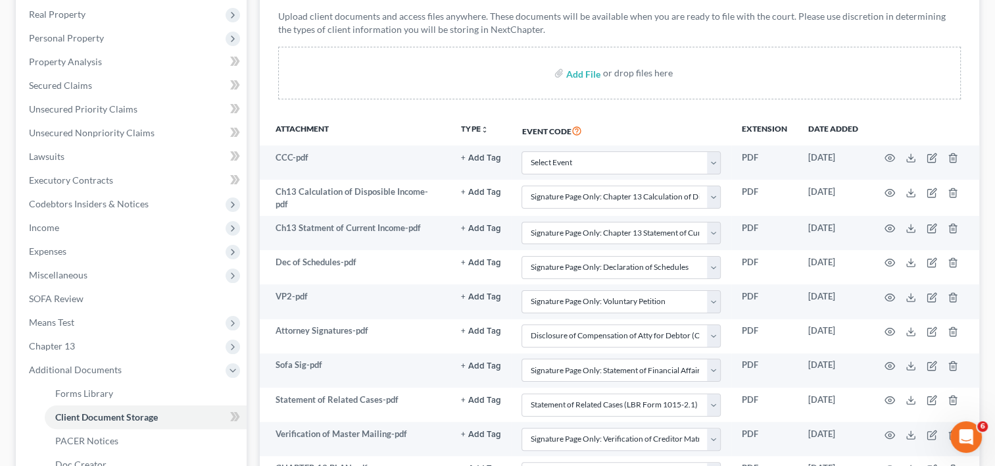
scroll to position [0, 0]
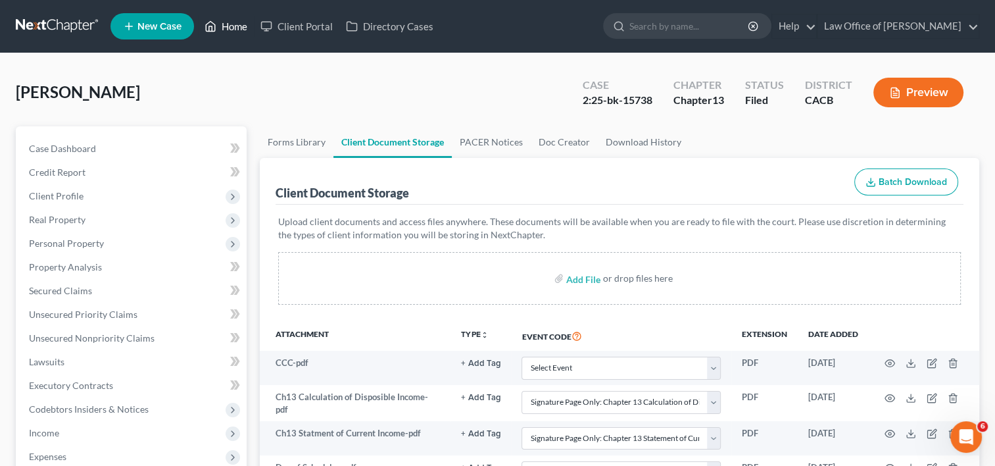
click at [235, 24] on link "Home" at bounding box center [226, 26] width 56 height 24
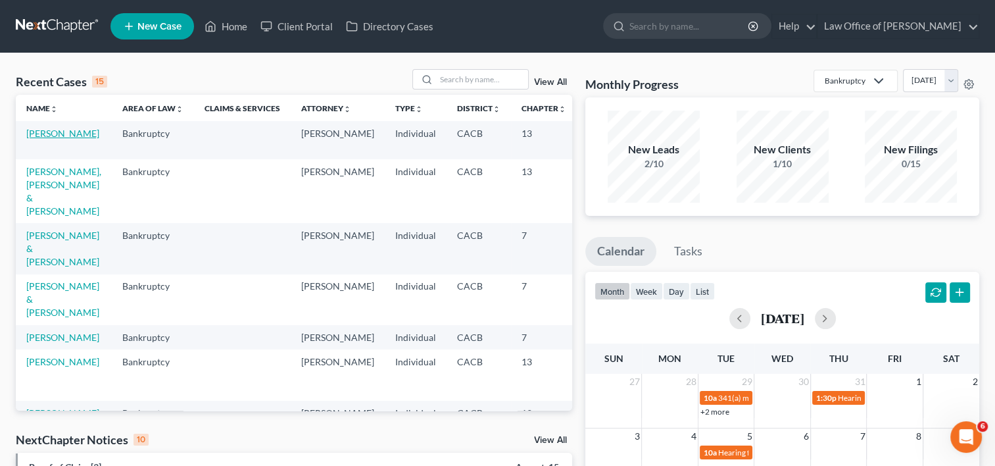
click at [39, 139] on link "[PERSON_NAME]" at bounding box center [62, 133] width 73 height 11
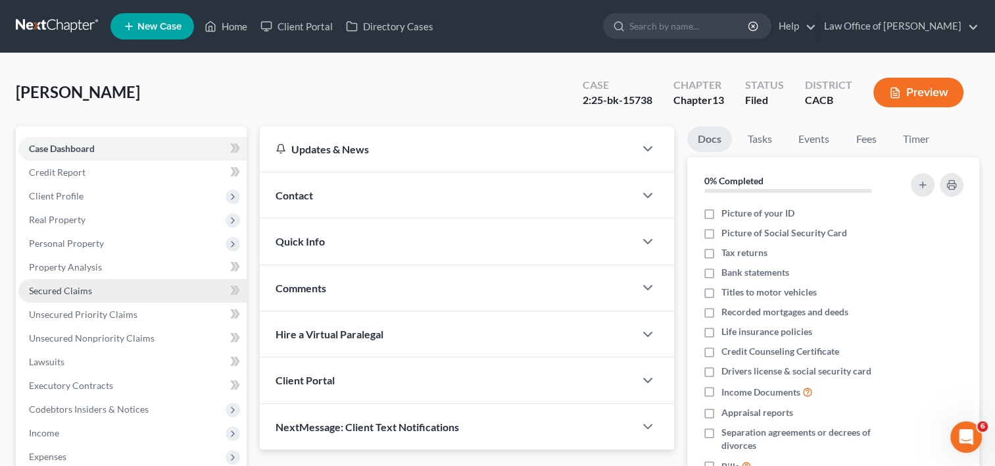
click at [88, 297] on link "Secured Claims" at bounding box center [132, 291] width 228 height 24
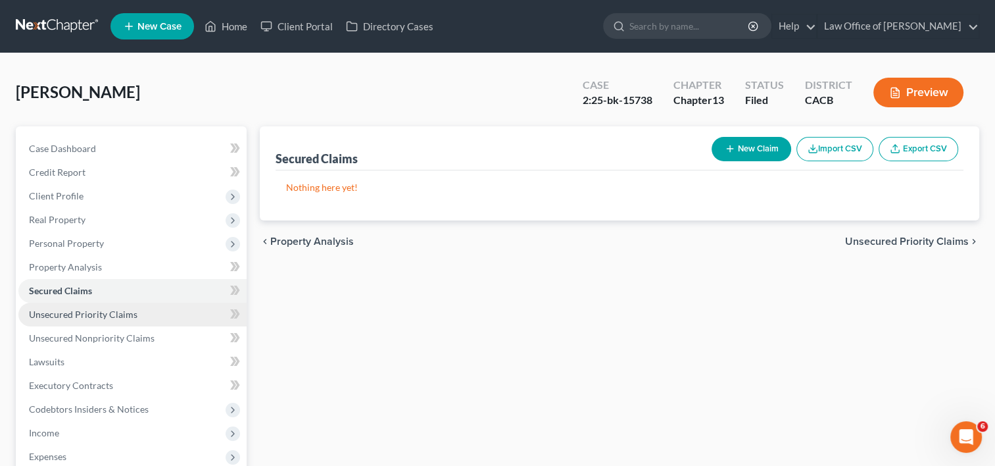
click at [95, 311] on span "Unsecured Priority Claims" at bounding box center [83, 314] width 109 height 11
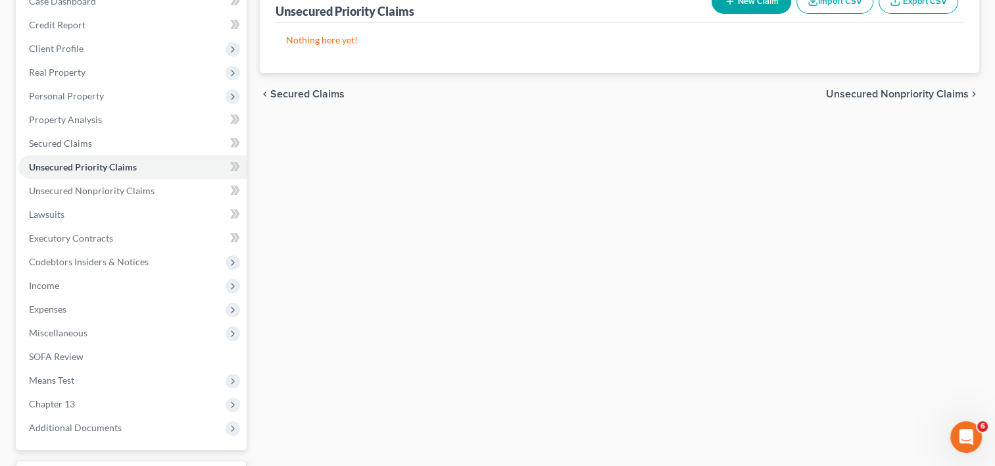
scroll to position [256, 0]
